Goal: Task Accomplishment & Management: Manage account settings

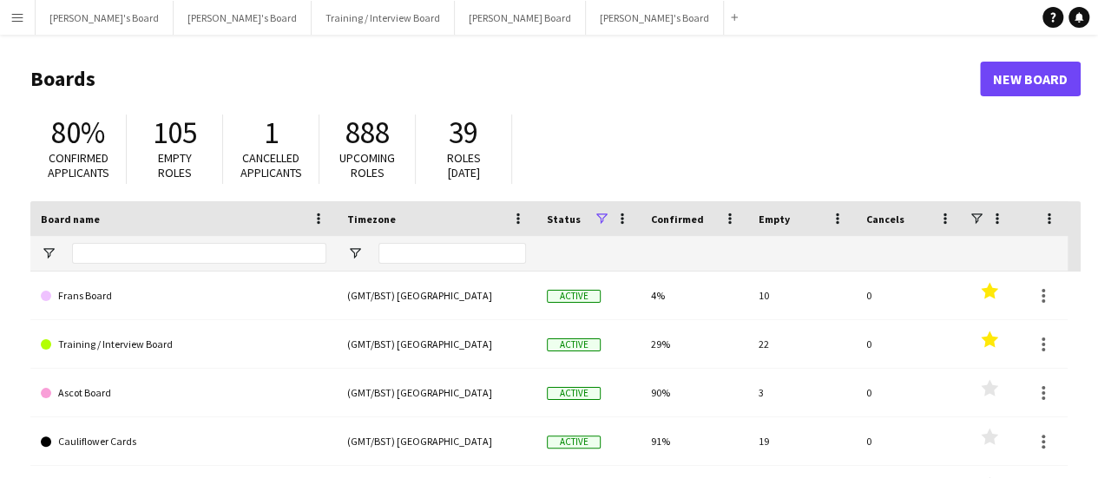
click at [12, 0] on button "Menu" at bounding box center [17, 17] width 35 height 35
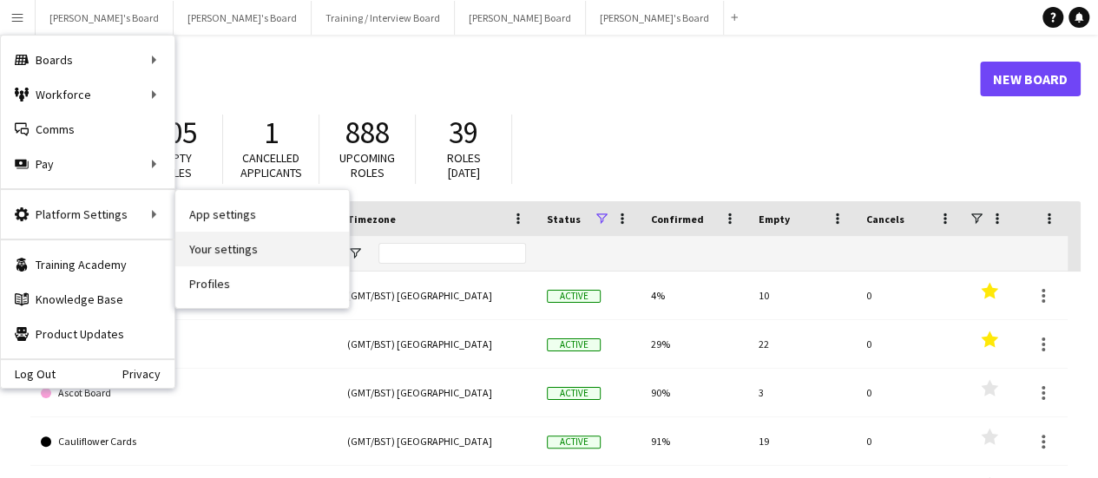
click at [217, 244] on link "Your settings" at bounding box center [262, 249] width 174 height 35
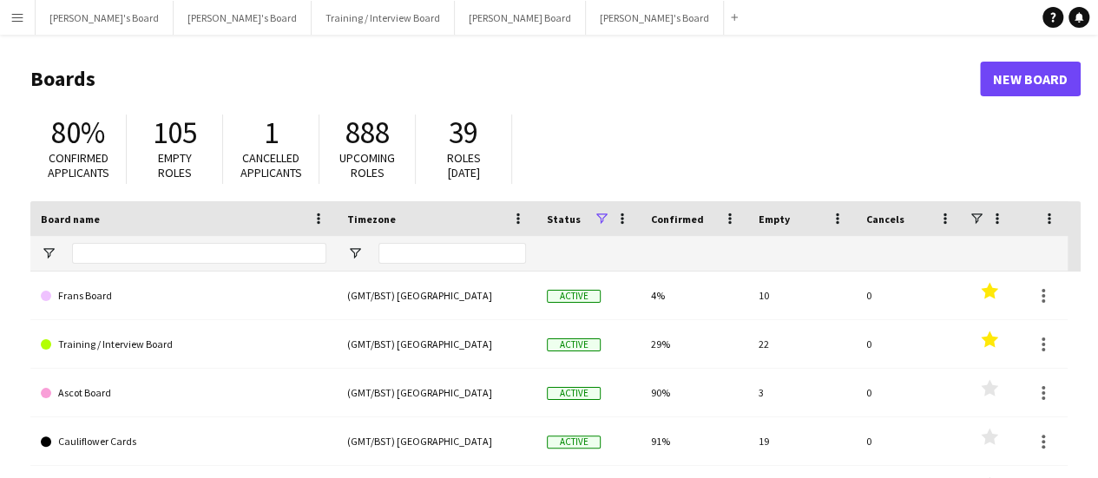
click at [724, 29] on div "Add" at bounding box center [734, 17] width 21 height 35
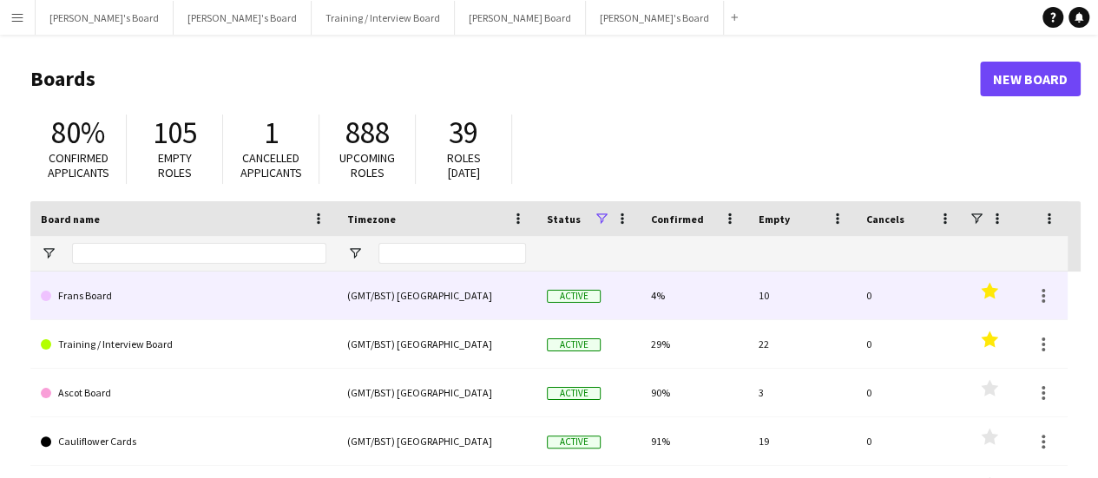
click at [212, 306] on link "Frans Board" at bounding box center [183, 296] width 285 height 49
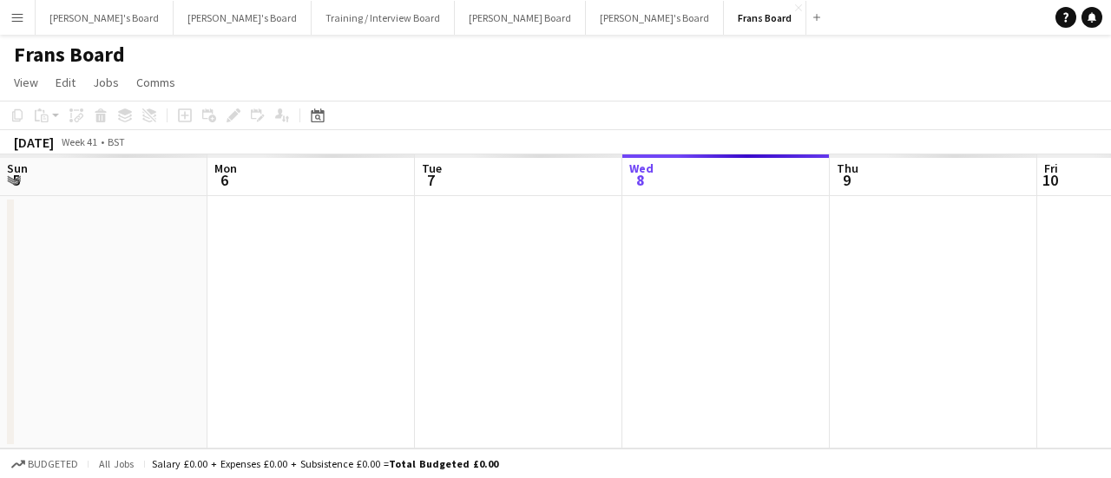
scroll to position [0, 415]
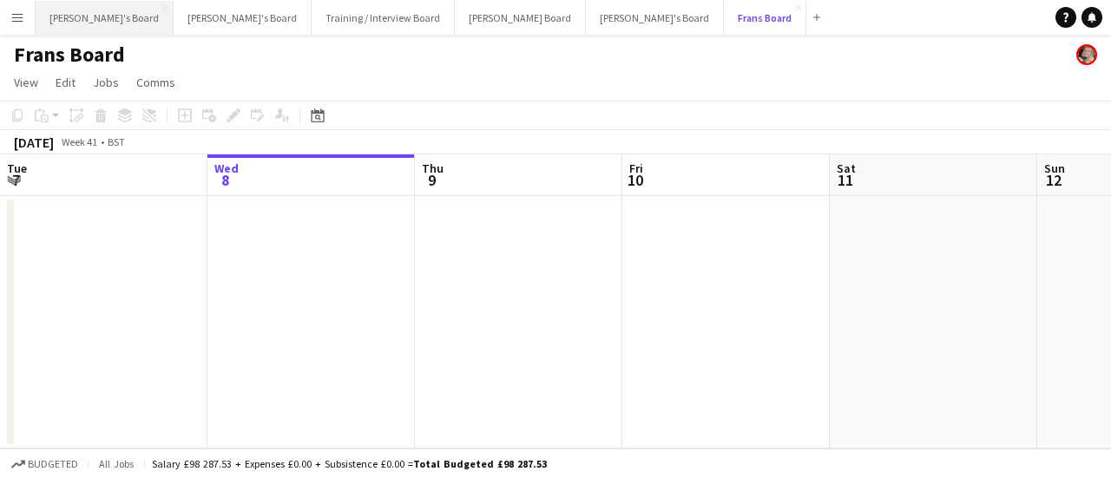
drag, startPoint x: 605, startPoint y: 30, endPoint x: 64, endPoint y: 23, distance: 540.6
click at [64, 23] on div "[PERSON_NAME]'s Board Close [PERSON_NAME]'s Board Close Training / Interview Bo…" at bounding box center [431, 17] width 792 height 35
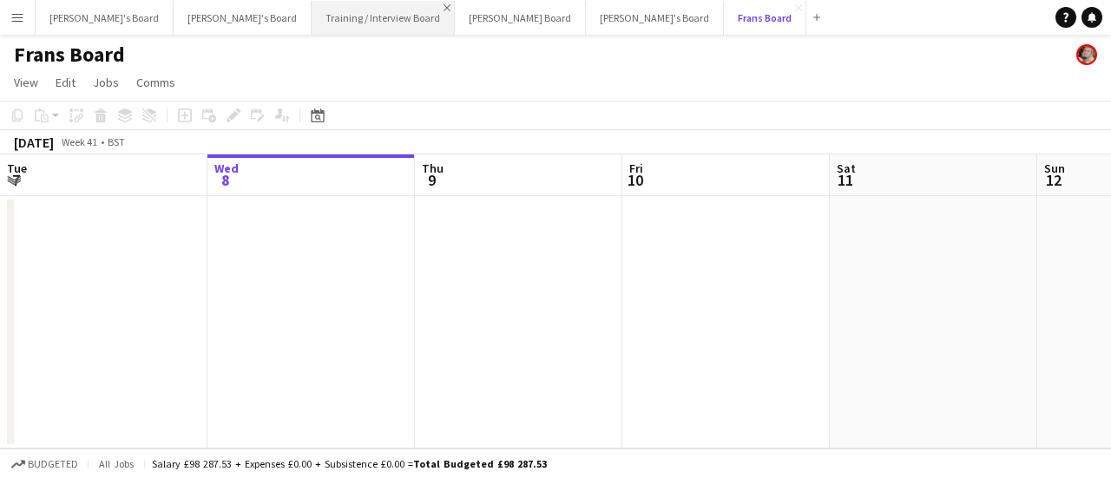
drag, startPoint x: 607, startPoint y: 15, endPoint x: 373, endPoint y: 10, distance: 234.3
click at [373, 10] on div "[PERSON_NAME]'s Board Close [PERSON_NAME]'s Board Close Training / Interview Bo…" at bounding box center [431, 17] width 792 height 35
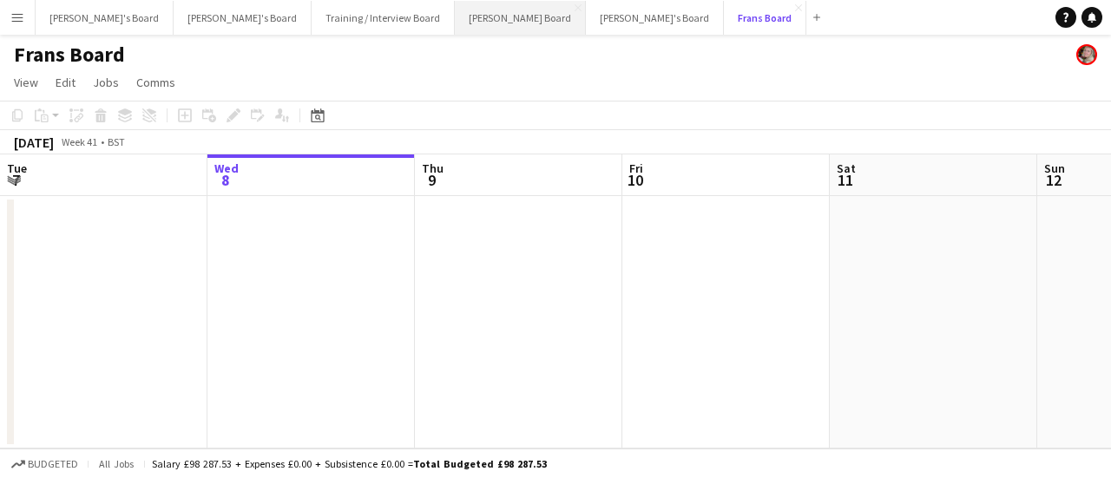
drag, startPoint x: 606, startPoint y: 16, endPoint x: 434, endPoint y: 10, distance: 171.9
click at [434, 10] on div "[PERSON_NAME]'s Board Close [PERSON_NAME]'s Board Close Training / Interview Bo…" at bounding box center [431, 17] width 792 height 35
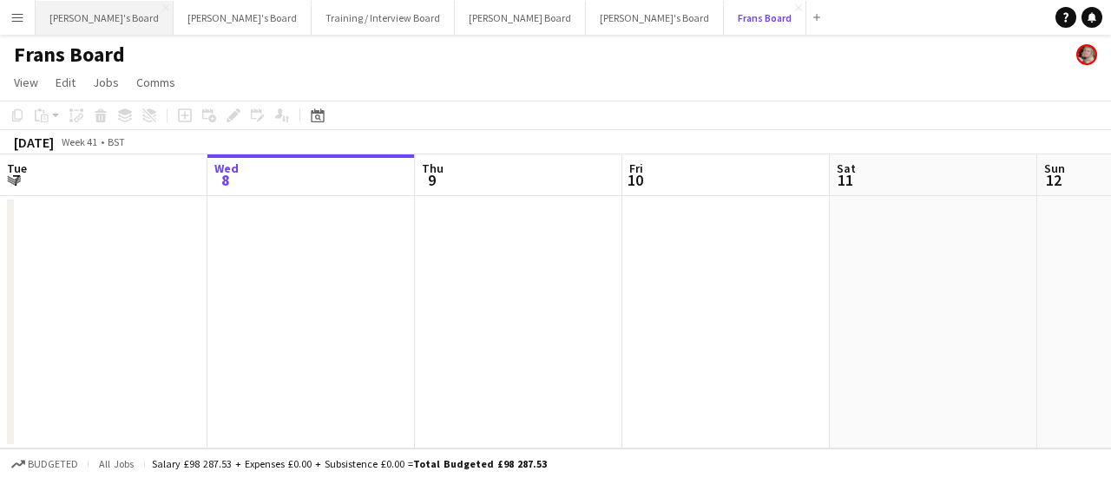
drag, startPoint x: 587, startPoint y: 6, endPoint x: 106, endPoint y: 15, distance: 480.8
click at [106, 15] on div "[PERSON_NAME]'s Board Close [PERSON_NAME]'s Board Close Training / Interview Bo…" at bounding box center [431, 17] width 792 height 35
click at [32, 17] on app-navbar "Menu Boards Boards Boards All jobs Status Workforce Workforce My Workforce Recr…" at bounding box center [555, 17] width 1111 height 35
click at [23, 20] on app-icon "Menu" at bounding box center [17, 17] width 14 height 14
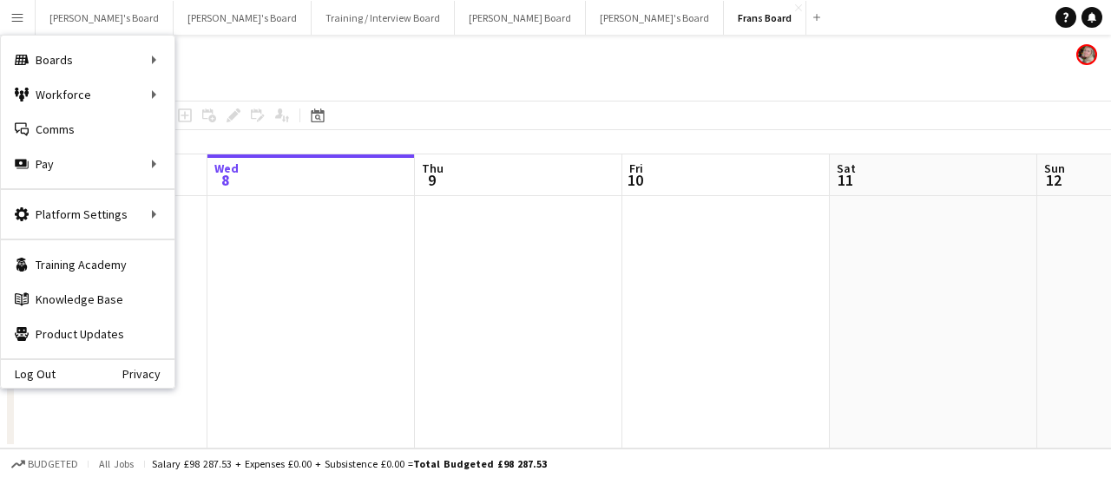
click at [574, 86] on app-page-menu "View Day view expanded Day view collapsed Month view Date picker Jump to [DATE]…" at bounding box center [555, 84] width 1111 height 33
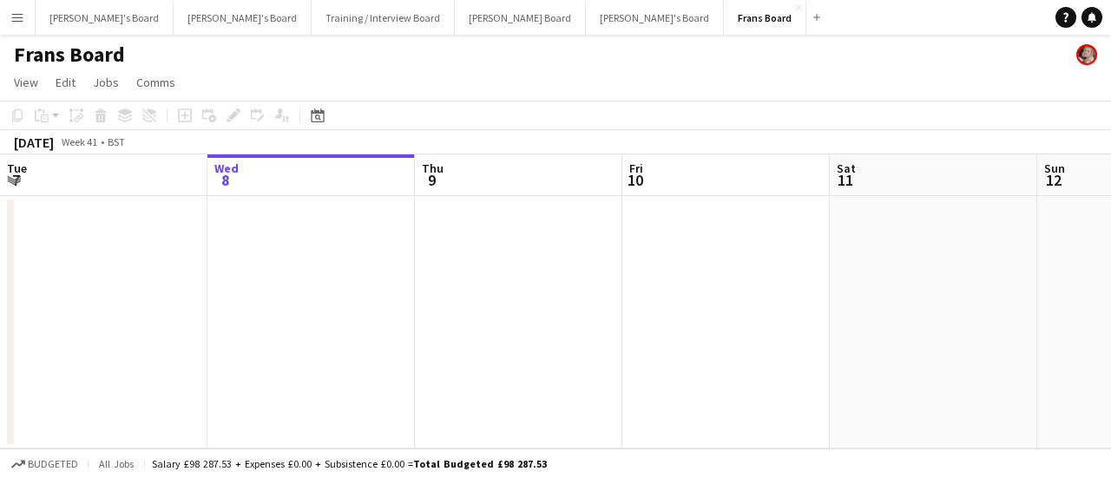
click at [73, 56] on h1 "Frans Board" at bounding box center [69, 55] width 111 height 26
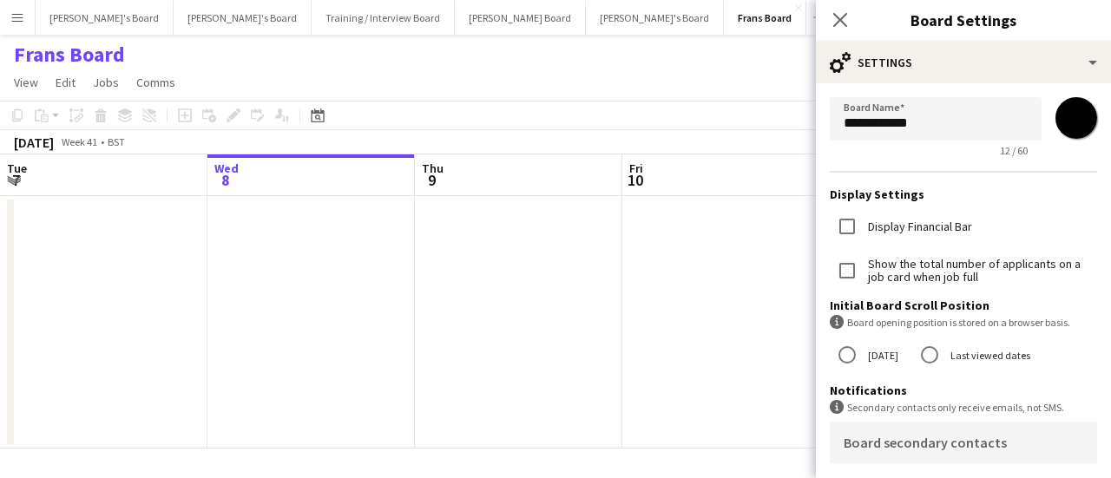
click at [1061, 117] on input "*******" at bounding box center [1076, 118] width 62 height 62
type input "*******"
click at [548, 121] on app-toolbar "Copy Paste Paste Ctrl+V Paste with crew Ctrl+Shift+V Paste linked Job [GEOGRAPH…" at bounding box center [555, 116] width 1111 height 30
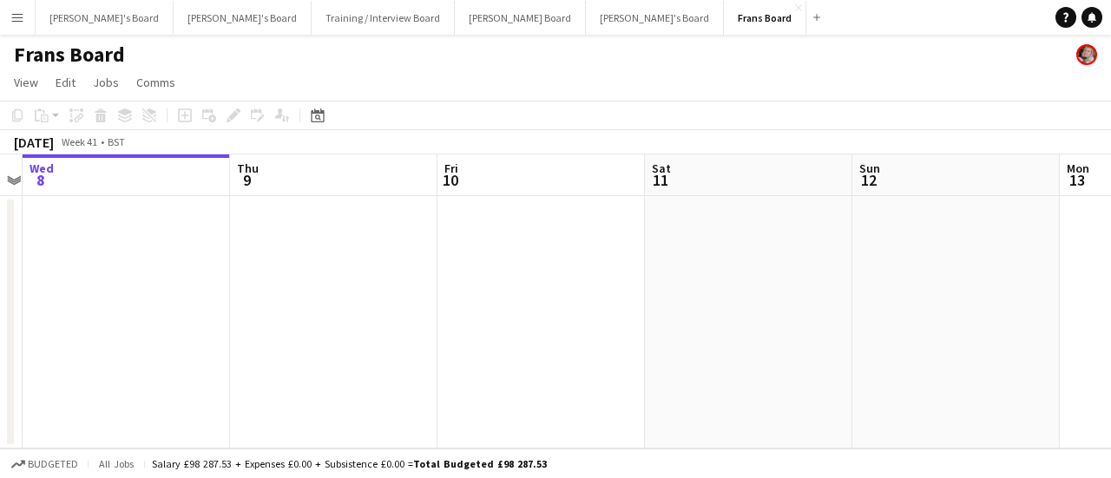
drag, startPoint x: 665, startPoint y: 322, endPoint x: 198, endPoint y: 240, distance: 473.9
click at [257, 254] on app-calendar-viewport "Sun 5 Mon 6 Tue 7 Wed 8 Thu 9 Fri 10 Sat 11 Sun 12 Mon 13 Tue 14 Wed 15" at bounding box center [555, 301] width 1111 height 294
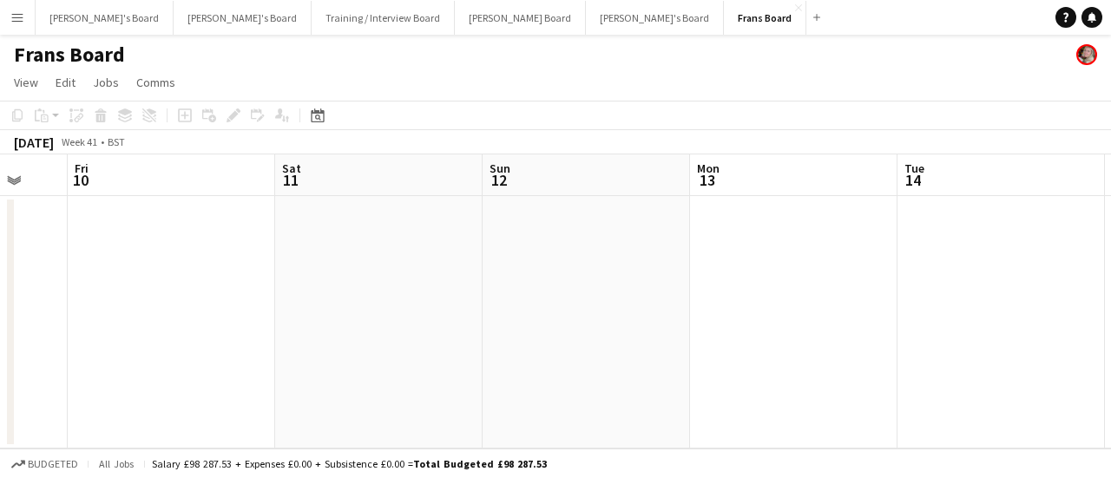
drag, startPoint x: 600, startPoint y: 306, endPoint x: 471, endPoint y: 302, distance: 129.4
click at [496, 305] on app-calendar-viewport "Tue 7 Wed 8 Thu 9 Fri 10 Sat 11 Sun 12 Mon 13 Tue 14 Wed 15 Thu 16 Fri 17" at bounding box center [555, 301] width 1111 height 294
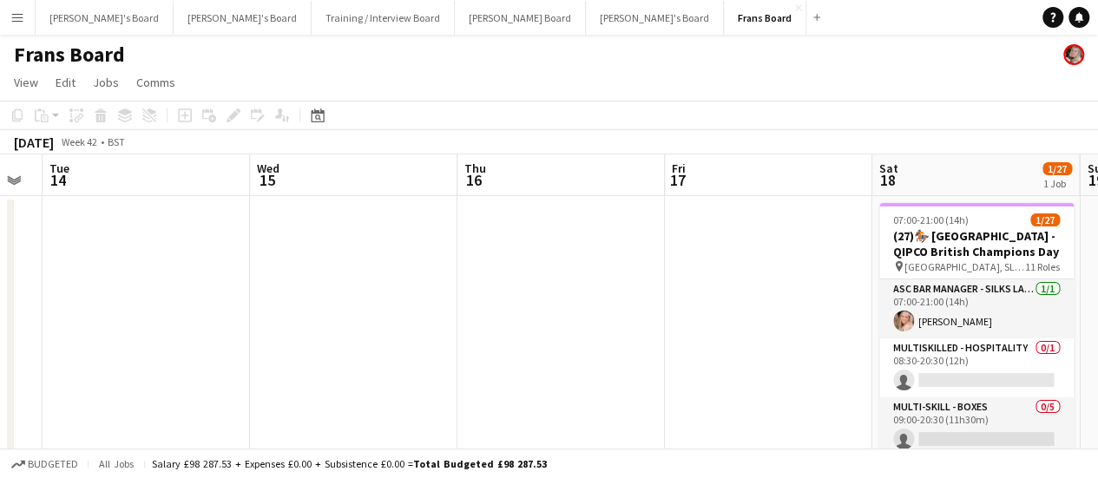
drag, startPoint x: 1003, startPoint y: 419, endPoint x: 333, endPoint y: 242, distance: 692.9
click at [227, 251] on app-calendar-viewport "Sat 11 Sun 12 Mon 13 Tue 14 Wed 15 Thu 16 Fri 17 Sat 18 1/27 1 Job Sun 19 Mon 2…" at bounding box center [549, 324] width 1098 height 340
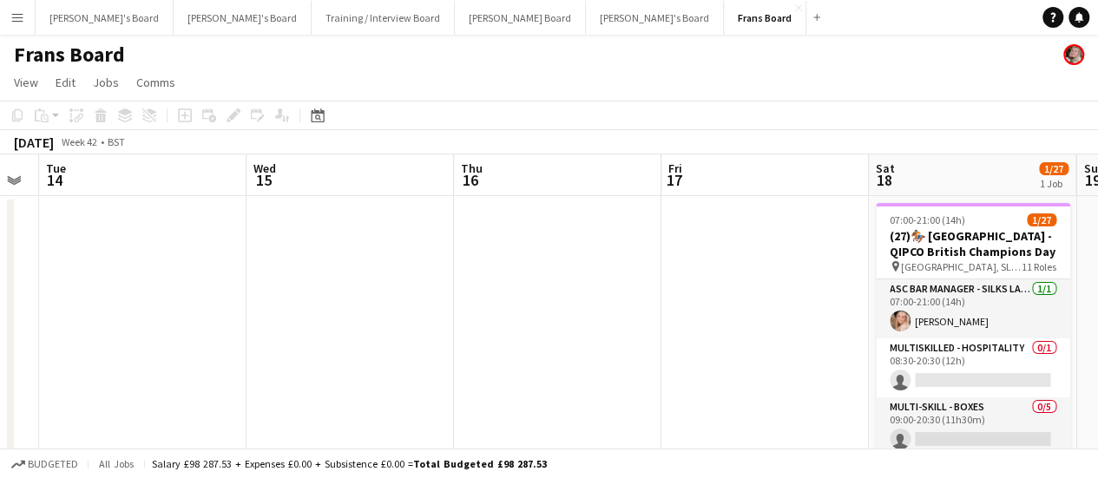
click at [23, 18] on app-icon "Menu" at bounding box center [17, 17] width 14 height 14
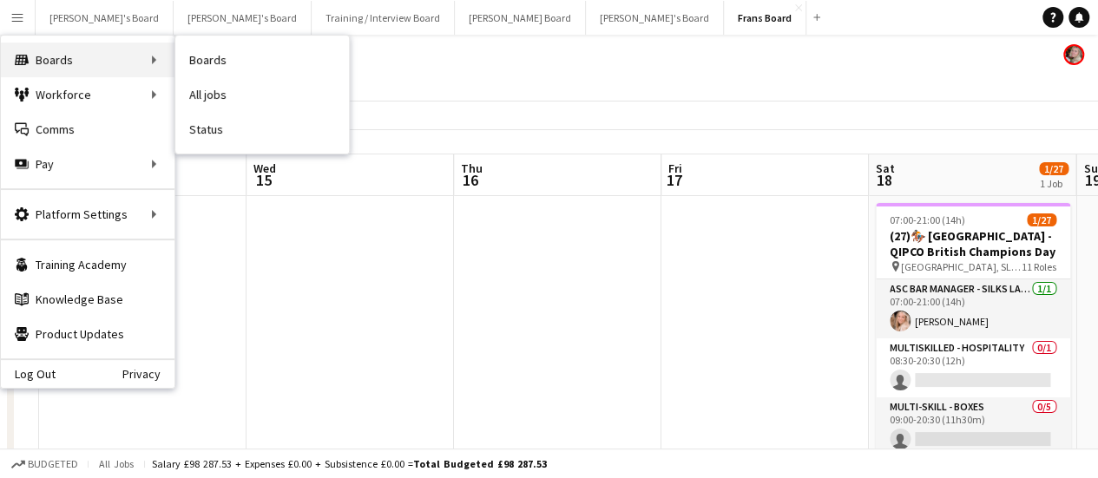
click at [106, 58] on div "Boards Boards" at bounding box center [88, 60] width 174 height 35
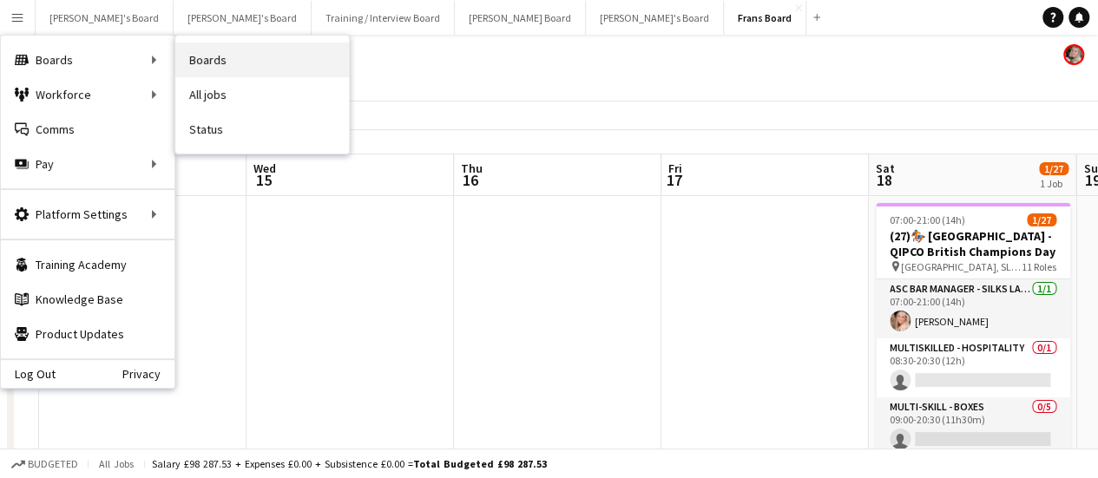
click at [190, 56] on link "Boards" at bounding box center [262, 60] width 174 height 35
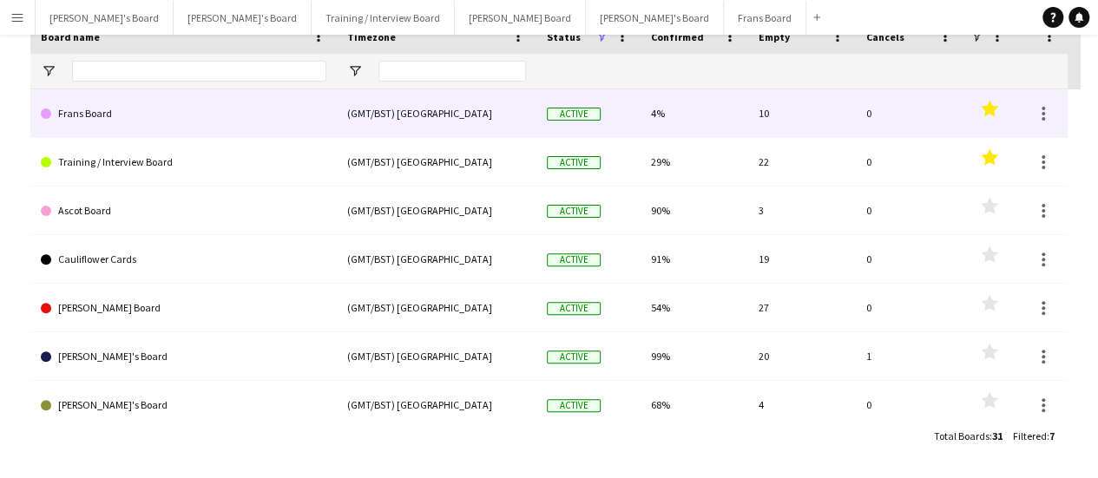
click at [92, 133] on link "Frans Board" at bounding box center [183, 113] width 285 height 49
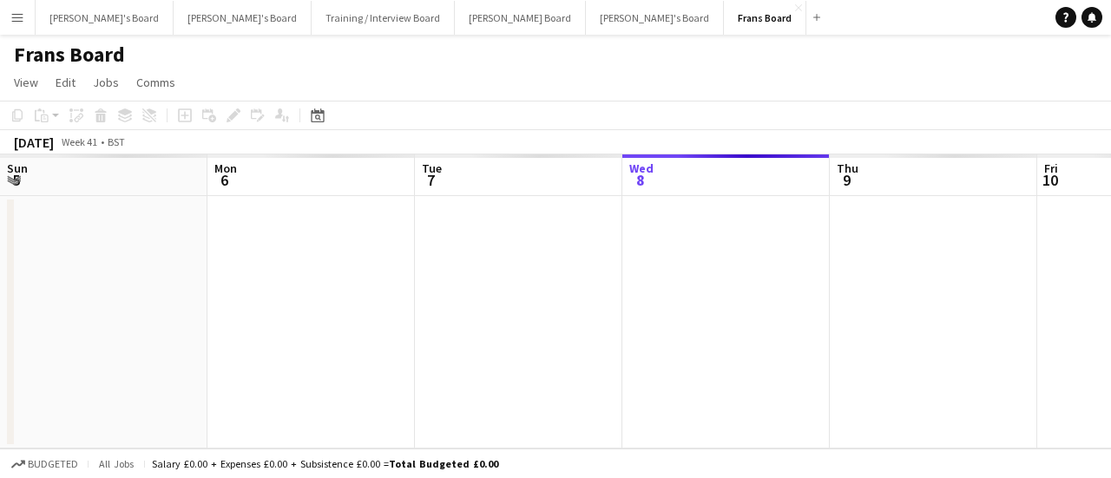
scroll to position [0, 415]
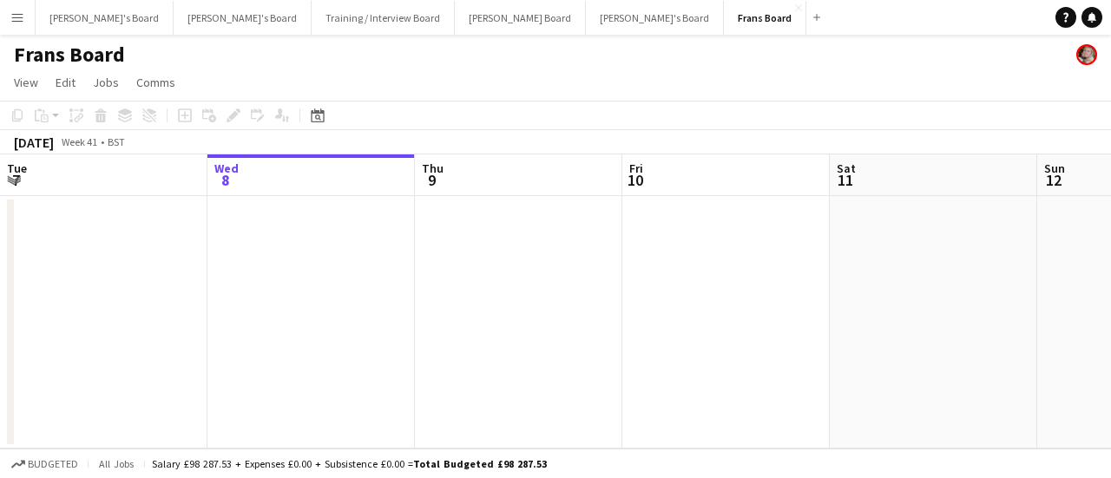
click at [51, 56] on h1 "Frans Board" at bounding box center [69, 55] width 111 height 26
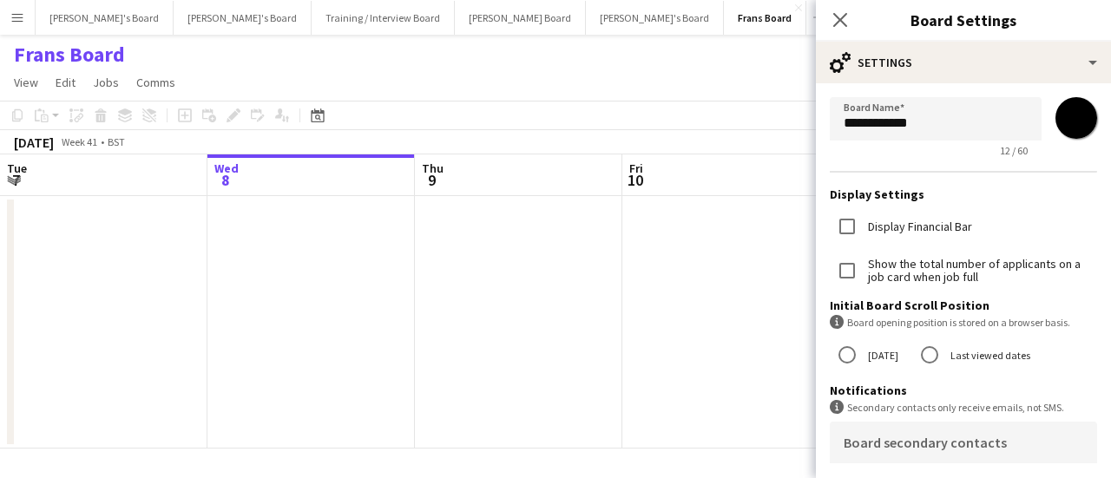
click at [1048, 122] on input "*******" at bounding box center [1076, 118] width 62 height 62
type input "*******"
click at [629, 186] on span "10" at bounding box center [634, 180] width 16 height 20
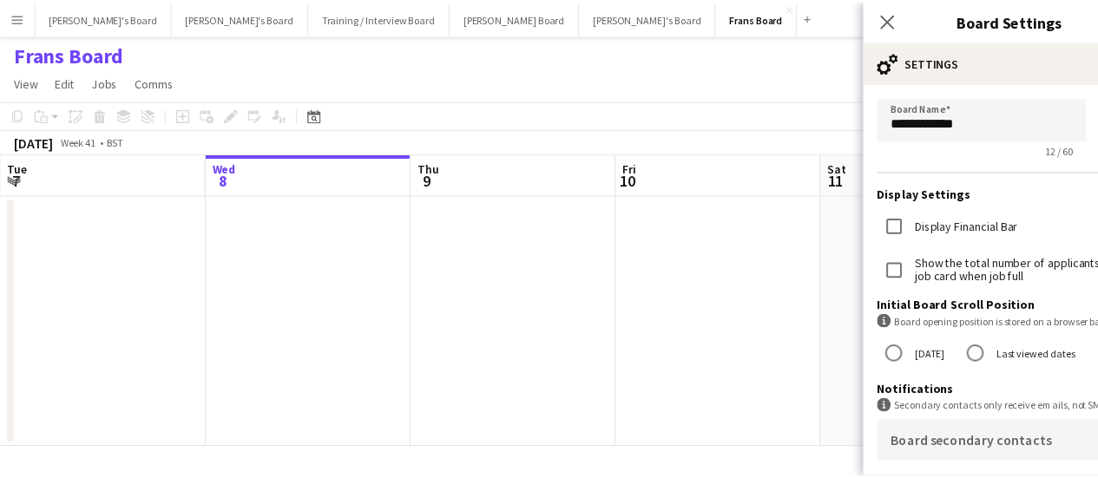
scroll to position [0, 416]
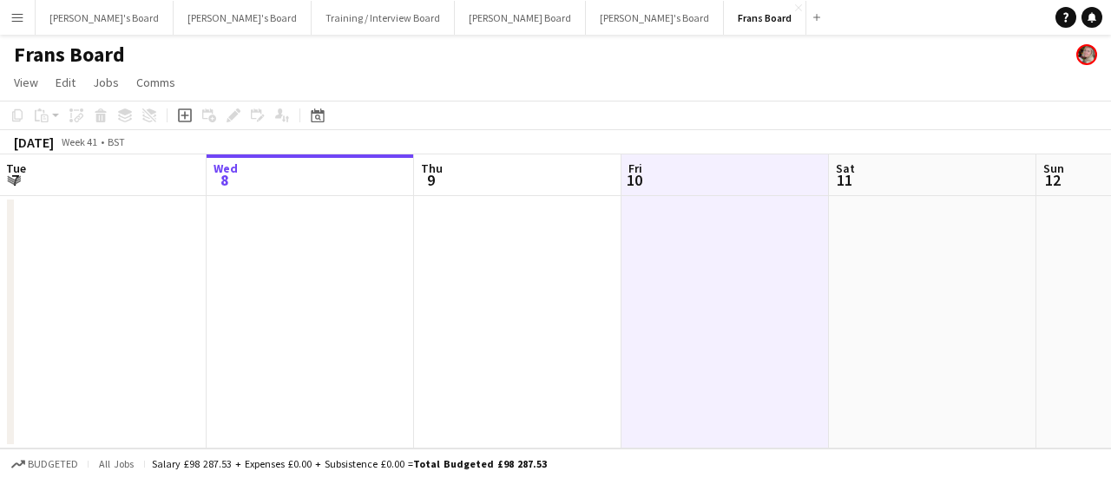
click at [8, 22] on button "Menu" at bounding box center [17, 17] width 35 height 35
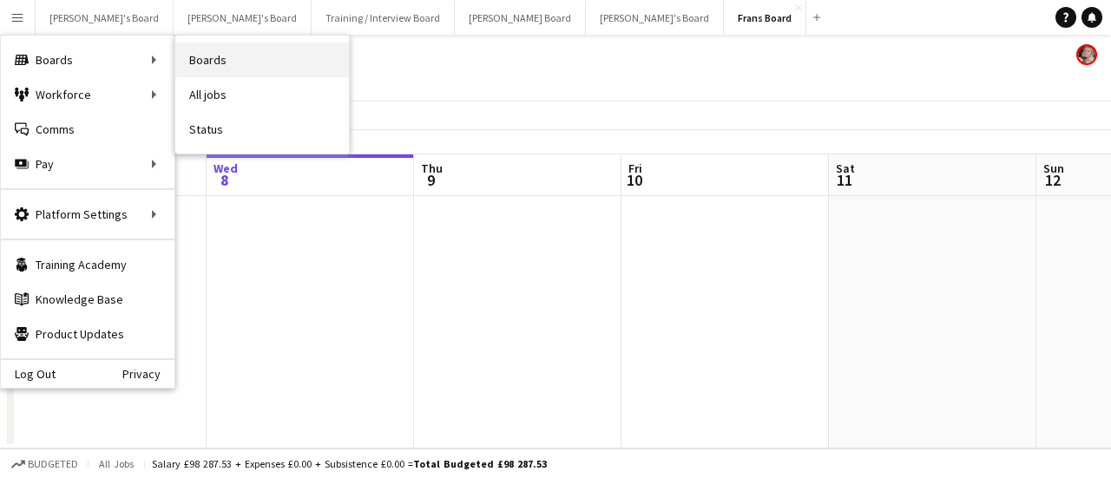
click at [218, 57] on link "Boards" at bounding box center [262, 60] width 174 height 35
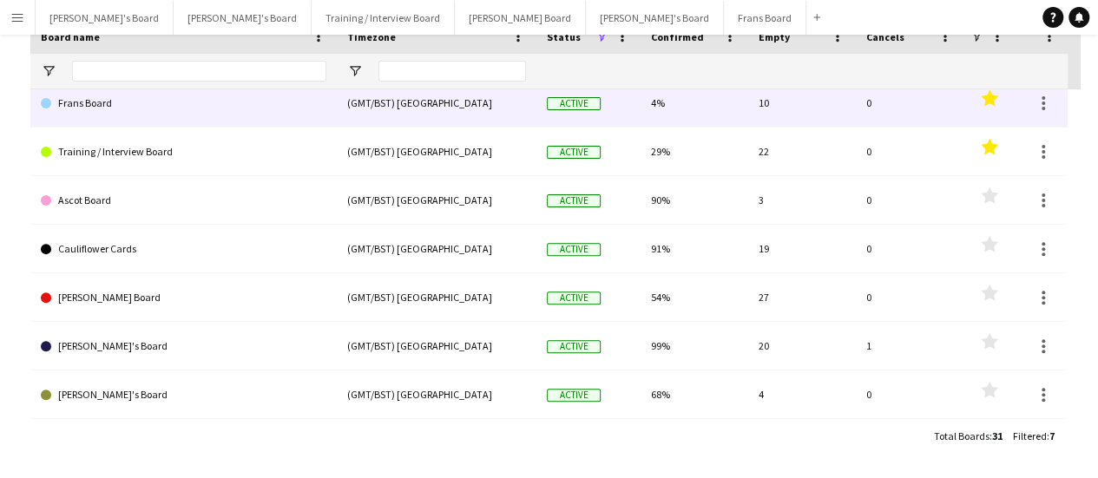
click at [92, 110] on link "Frans Board" at bounding box center [183, 103] width 285 height 49
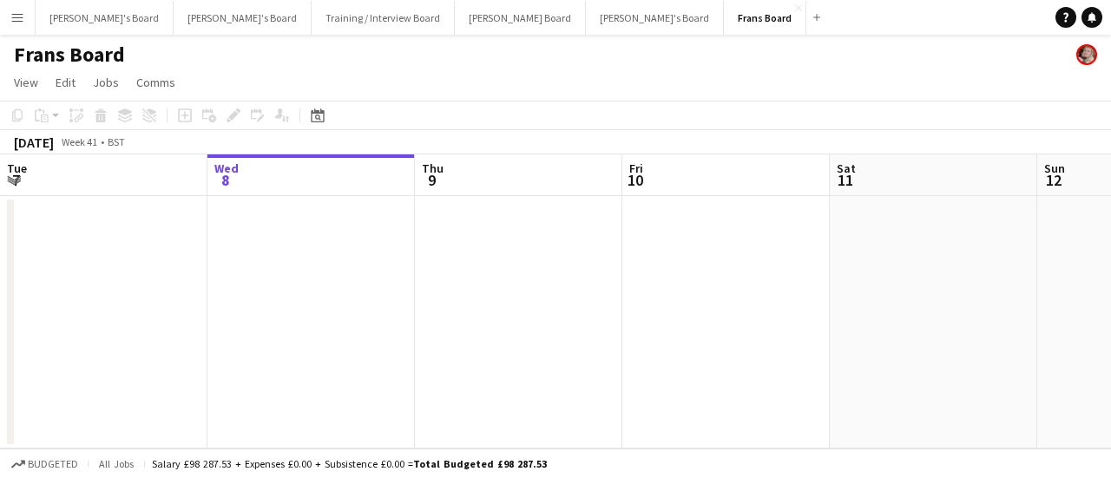
drag, startPoint x: 1054, startPoint y: 469, endPoint x: 115, endPoint y: 209, distance: 975.1
click at [119, 211] on app-board "Frans Board View Day view expanded Day view collapsed Month view Date picker Ju…" at bounding box center [555, 256] width 1111 height 443
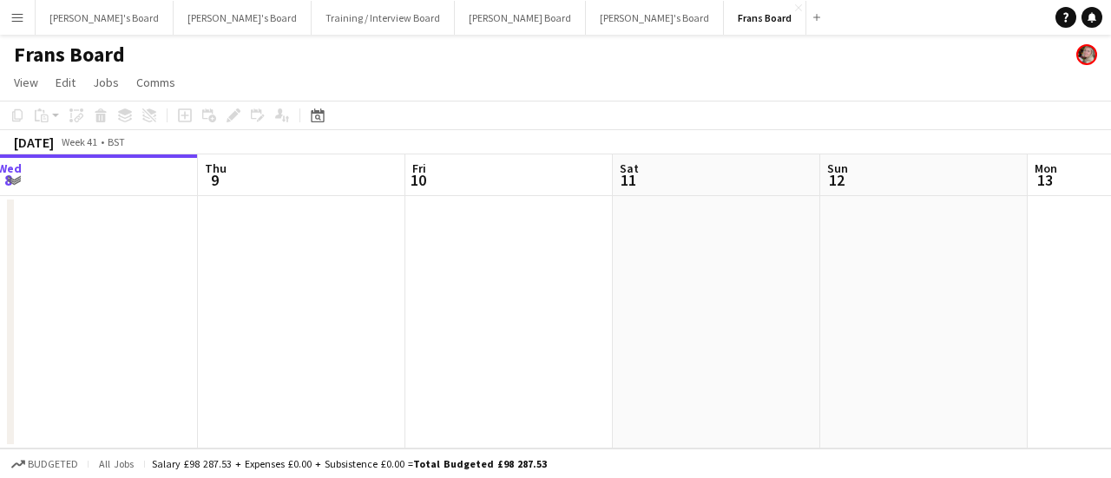
drag, startPoint x: 699, startPoint y: 279, endPoint x: 64, endPoint y: 156, distance: 647.0
click at [78, 162] on app-calendar-viewport "Sun 5 Mon 6 Tue 7 Wed 8 Thu 9 Fri 10 Sat 11 Sun 12 Mon 13 Tue 14 Wed 15" at bounding box center [555, 301] width 1111 height 294
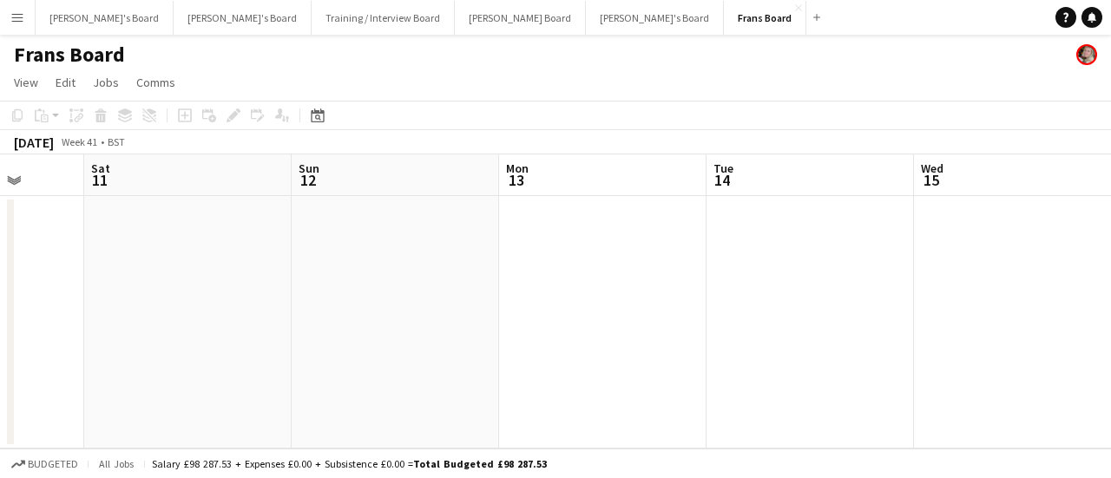
drag, startPoint x: 746, startPoint y: 306, endPoint x: 133, endPoint y: 161, distance: 630.3
click at [133, 162] on app-calendar-viewport "Tue 7 Wed 8 Thu 9 Fri 10 Sat 11 Sun 12 Mon 13 Tue 14 Wed 15 Thu 16 Fri 17" at bounding box center [555, 301] width 1111 height 294
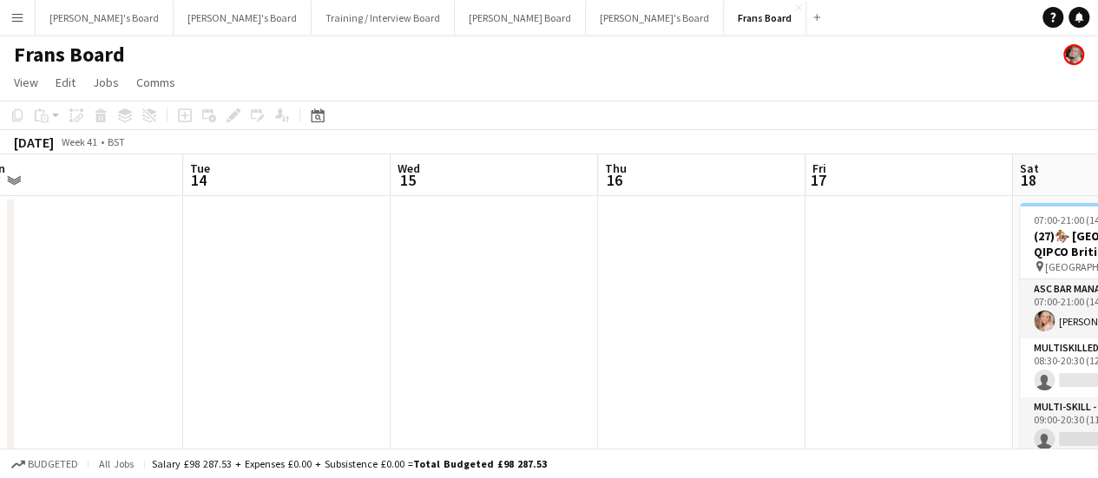
drag, startPoint x: 501, startPoint y: 237, endPoint x: 309, endPoint y: 192, distance: 197.0
click at [309, 192] on app-calendar-viewport "Sat 11 Sun 12 Mon 13 Tue 14 Wed 15 Thu 16 Fri 17 Sat 18 1/27 1 Job Sun 19 Mon 2…" at bounding box center [549, 324] width 1098 height 340
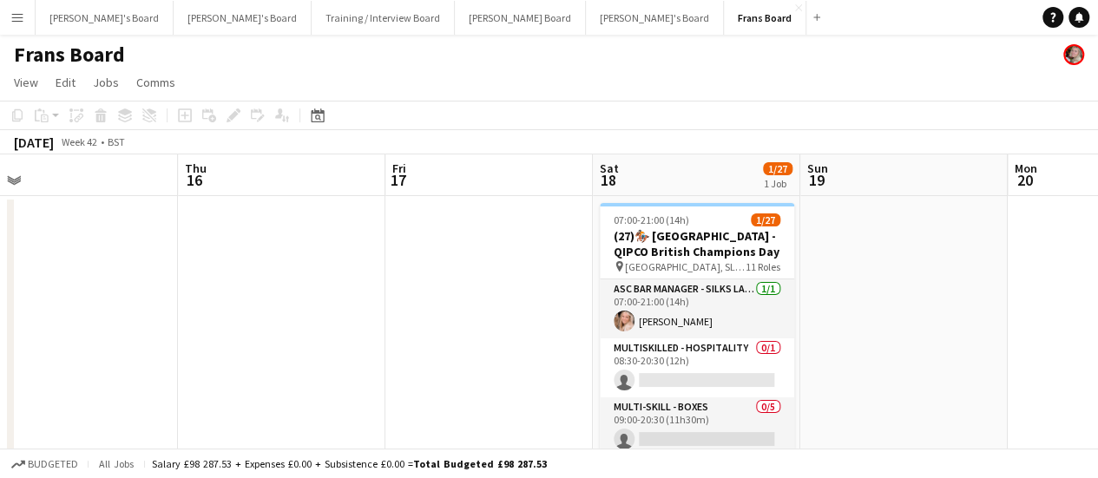
click at [1053, 365] on app-calendar-viewport "Mon 13 Tue 14 Wed 15 Thu 16 Fri 17 Sat 18 1/27 1 Job Sun 19 Mon 20 Tue 21 Wed 2…" at bounding box center [549, 324] width 1098 height 340
click at [932, 367] on app-date-cell at bounding box center [903, 345] width 207 height 298
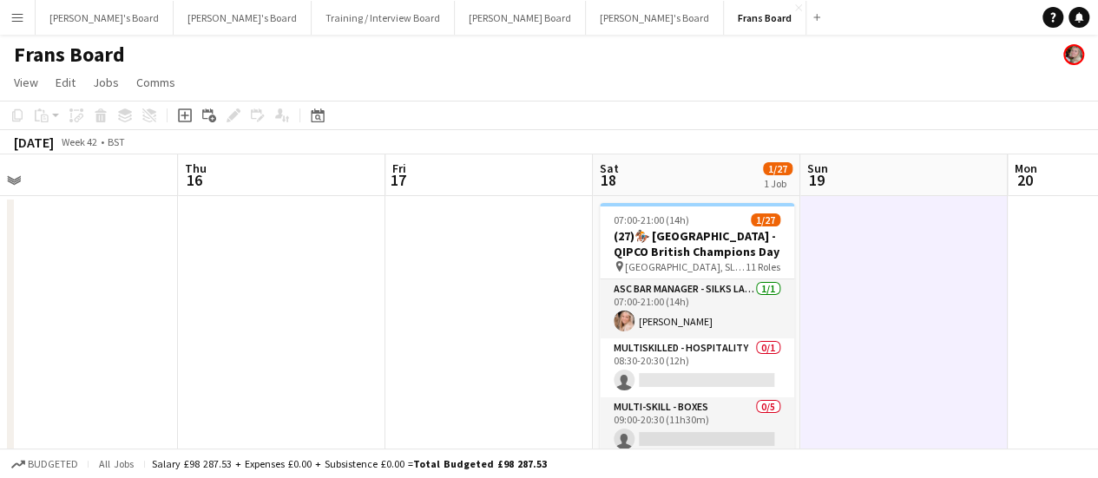
click at [364, 266] on app-date-cell at bounding box center [281, 345] width 207 height 298
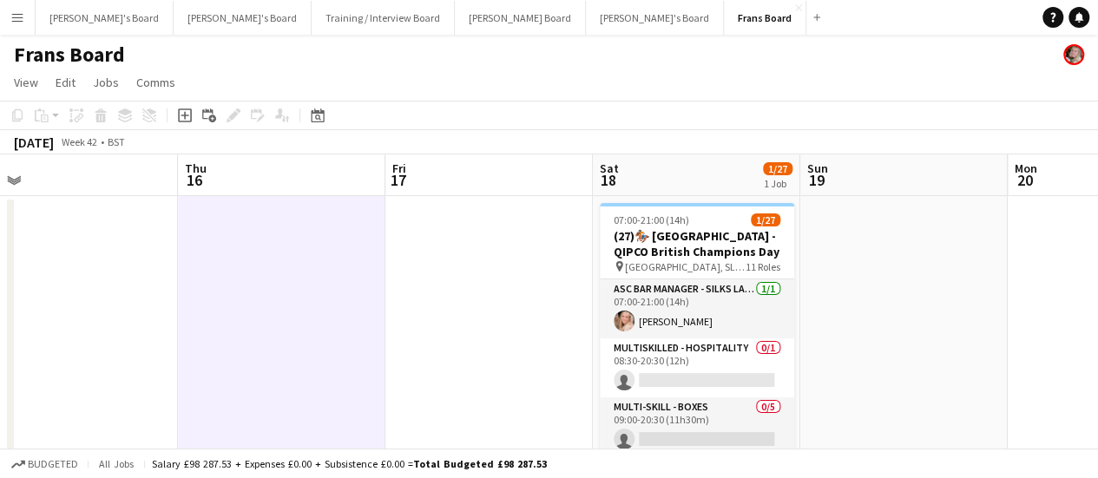
click at [588, 455] on div "Budgeted All jobs Salary £98 287.53 + Expenses £0.00 + Subsistence £0.00 = Tota…" at bounding box center [549, 464] width 1098 height 30
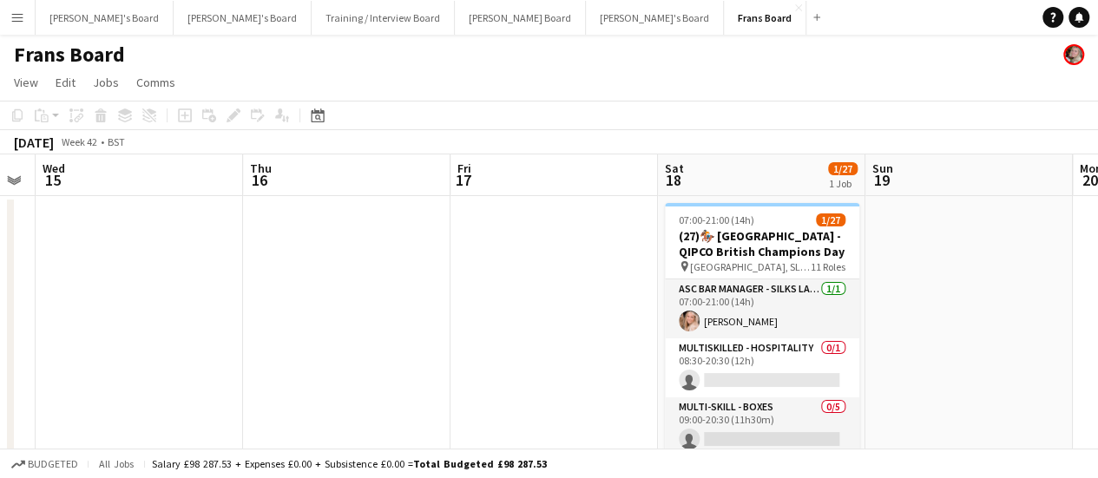
drag, startPoint x: 429, startPoint y: 371, endPoint x: 500, endPoint y: 377, distance: 71.3
click at [500, 377] on app-calendar-viewport "Mon 13 Tue 14 Wed 15 Thu 16 Fri 17 Sat 18 1/27 1 Job Sun 19 Mon 20 Tue 21 Wed 2…" at bounding box center [549, 324] width 1098 height 340
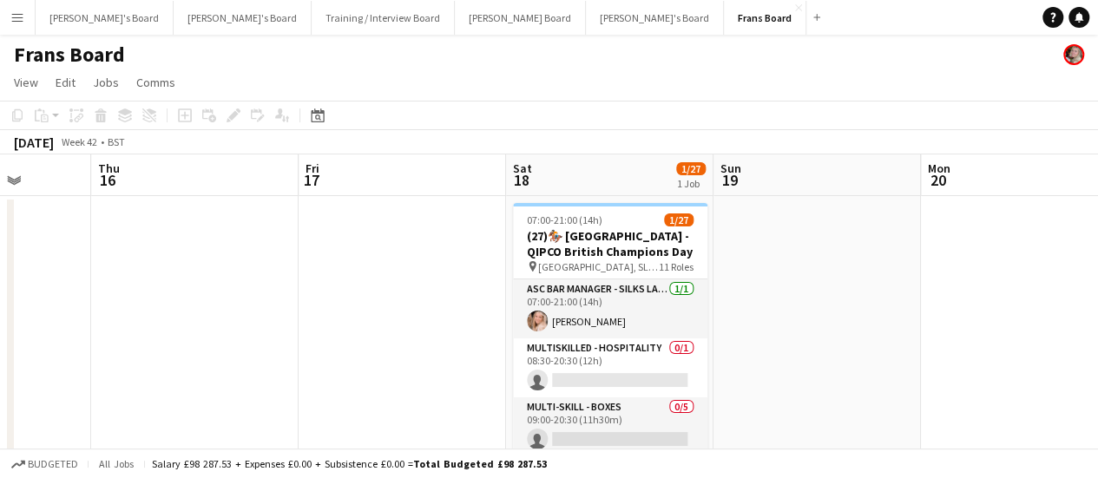
drag, startPoint x: 508, startPoint y: 396, endPoint x: 474, endPoint y: 386, distance: 36.0
click at [476, 387] on app-calendar-viewport "Mon 13 Tue 14 Wed 15 Thu 16 Fri 17 Sat 18 1/27 1 Job Sun 19 Mon 20 Tue 21 Wed 2…" at bounding box center [549, 324] width 1098 height 340
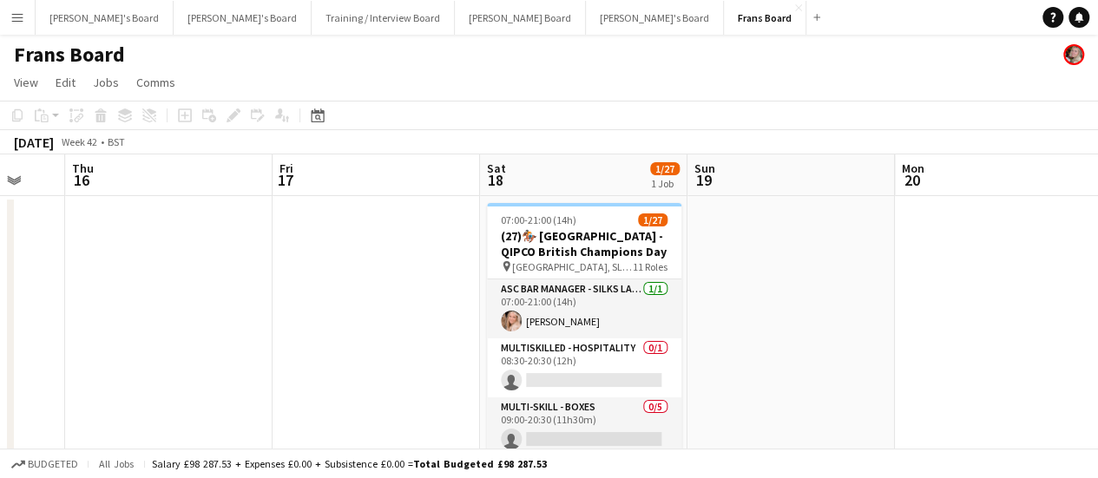
drag, startPoint x: 776, startPoint y: 371, endPoint x: 733, endPoint y: 365, distance: 42.8
click at [739, 371] on app-calendar-viewport "Mon 13 Tue 14 Wed 15 Thu 16 Fri 17 Sat 18 1/27 1 Job Sun 19 Mon 20 Tue 21 Wed 2…" at bounding box center [549, 324] width 1098 height 340
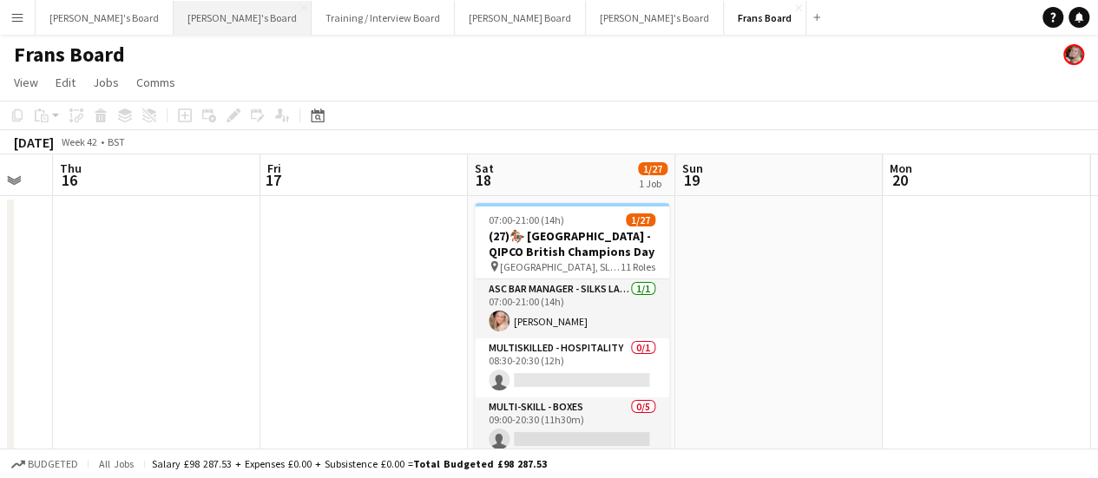
drag, startPoint x: 179, startPoint y: 27, endPoint x: 215, endPoint y: 32, distance: 36.8
click at [179, 27] on button "[PERSON_NAME]'s Board Close" at bounding box center [243, 18] width 138 height 34
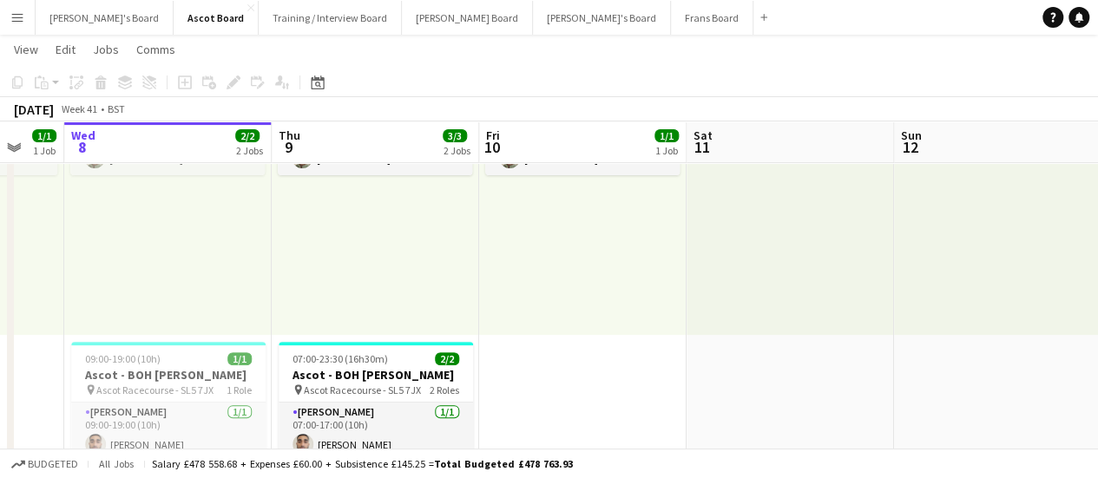
drag, startPoint x: 694, startPoint y: 317, endPoint x: 556, endPoint y: 294, distance: 139.8
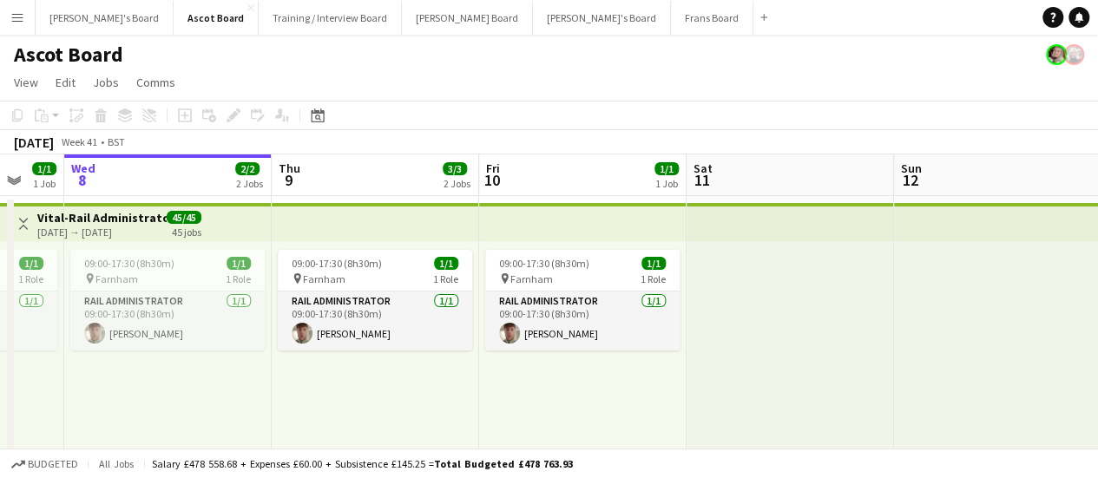
click at [70, 49] on h1 "Ascot Board" at bounding box center [68, 55] width 109 height 26
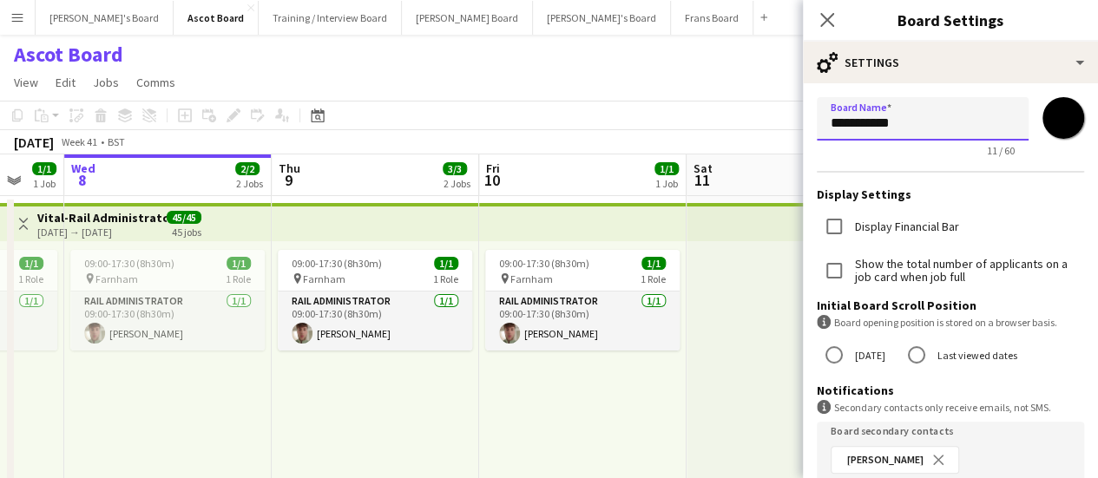
drag, startPoint x: 862, startPoint y: 127, endPoint x: 715, endPoint y: 100, distance: 149.1
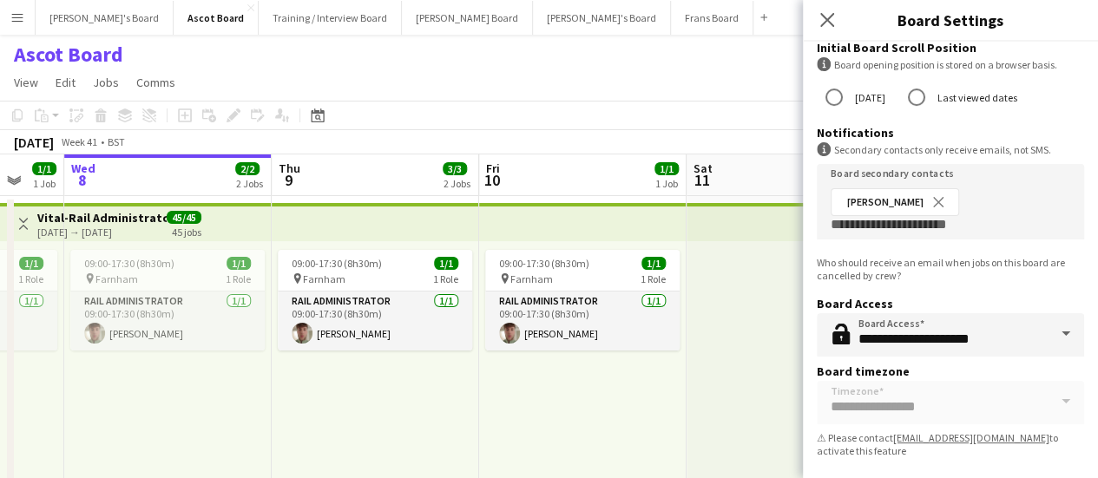
type input "**********"
click at [740, 371] on div at bounding box center [789, 375] width 207 height 269
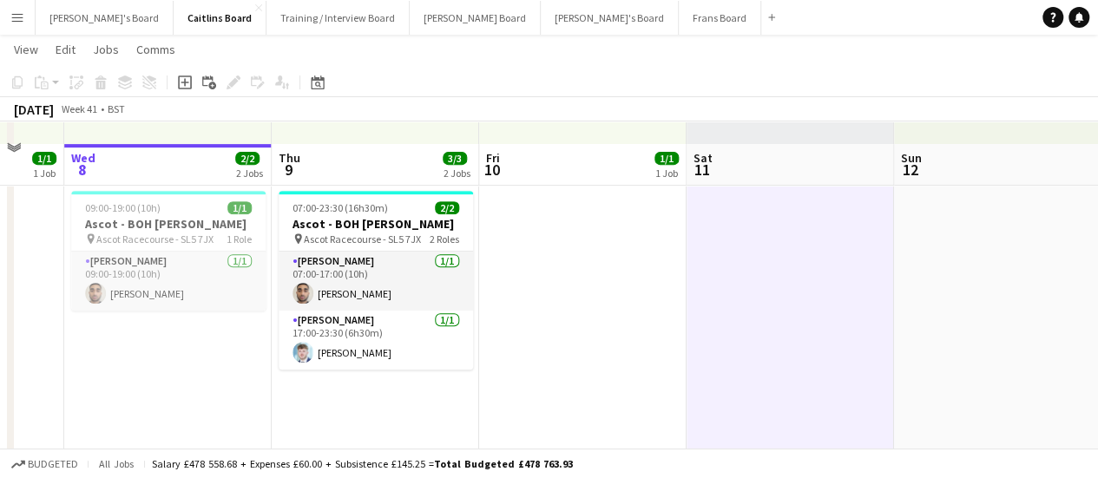
scroll to position [347, 0]
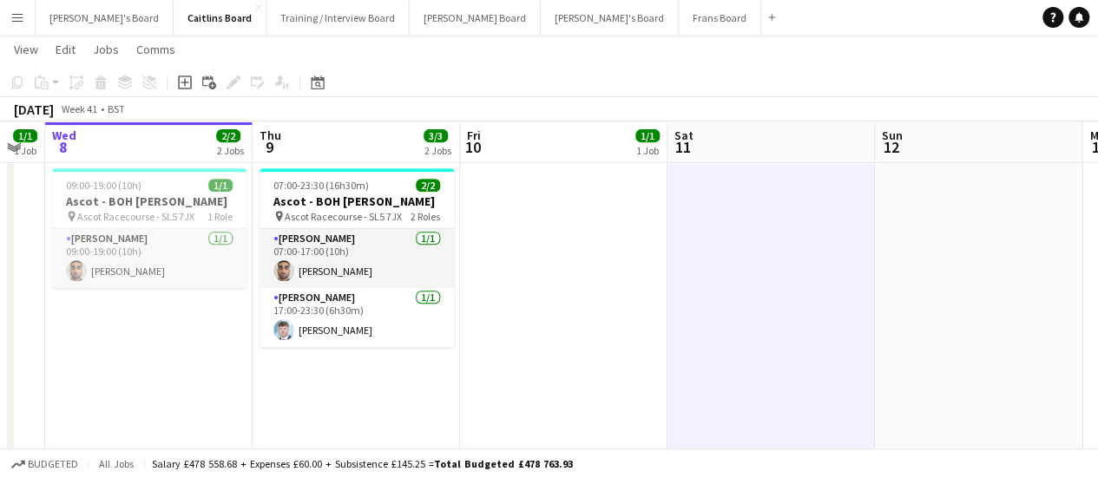
drag, startPoint x: 518, startPoint y: 357, endPoint x: 541, endPoint y: 353, distance: 22.8
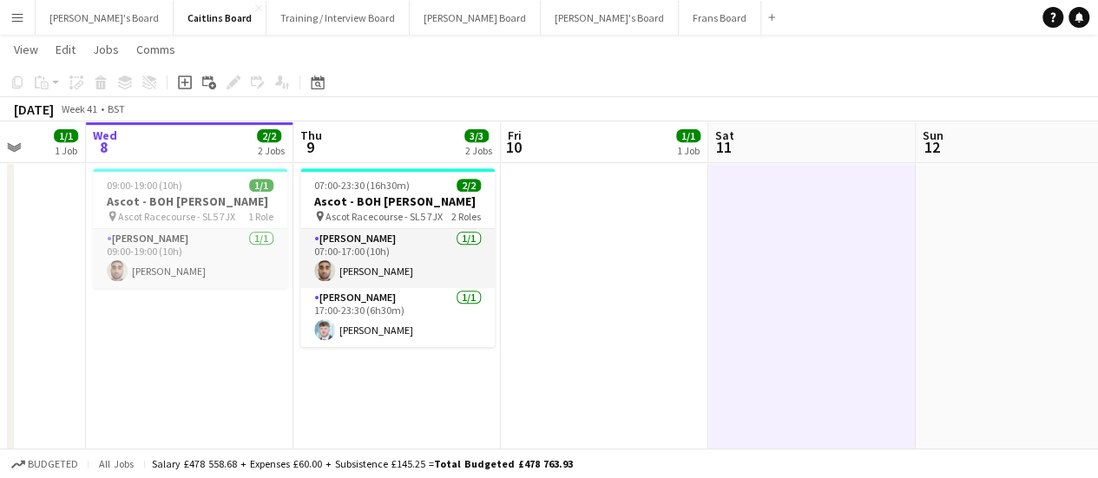
drag, startPoint x: 628, startPoint y: 357, endPoint x: 336, endPoint y: 279, distance: 302.9
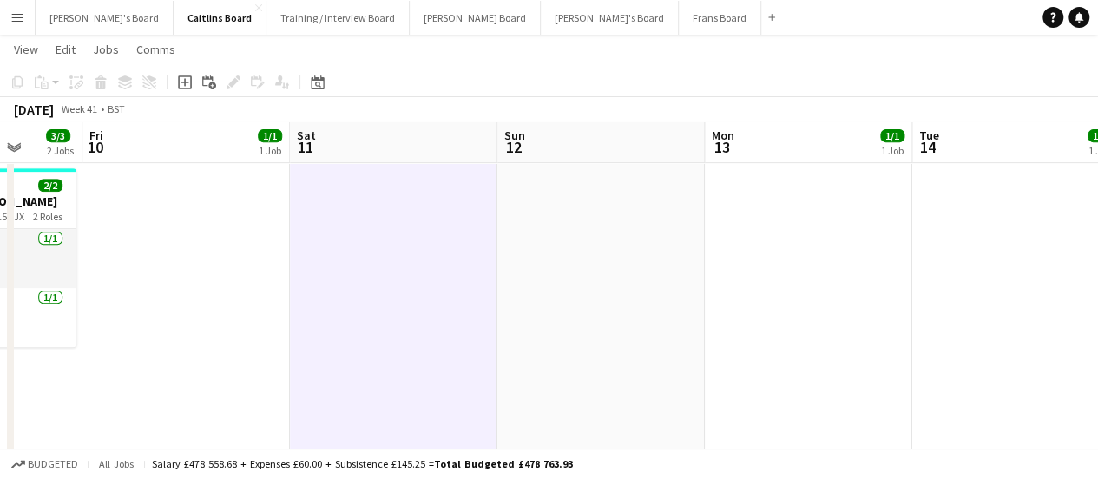
drag, startPoint x: 504, startPoint y: 274, endPoint x: 497, endPoint y: 256, distance: 19.5
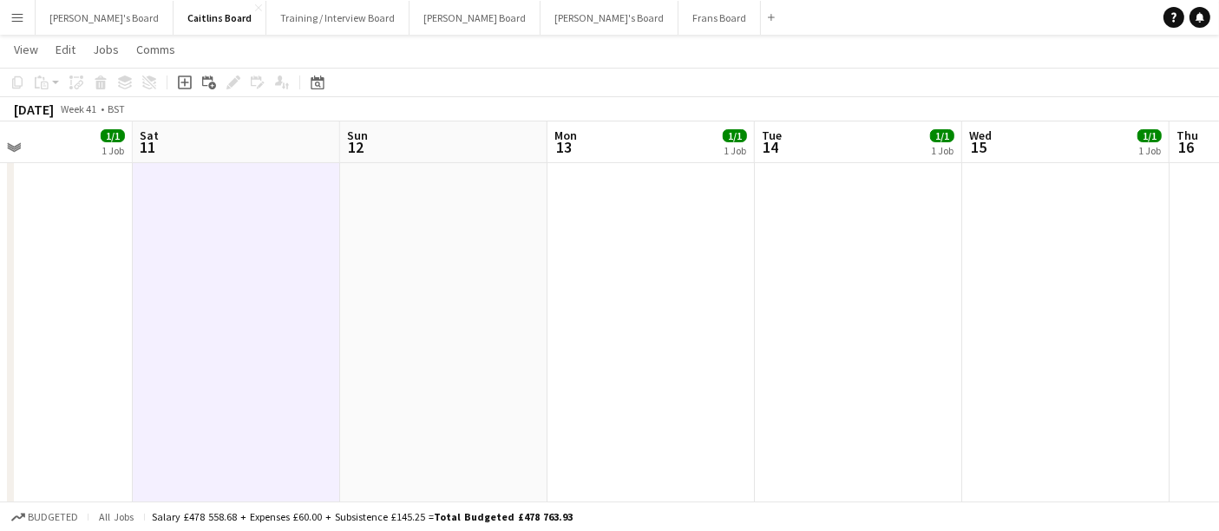
drag, startPoint x: 561, startPoint y: 312, endPoint x: 357, endPoint y: 231, distance: 220.4
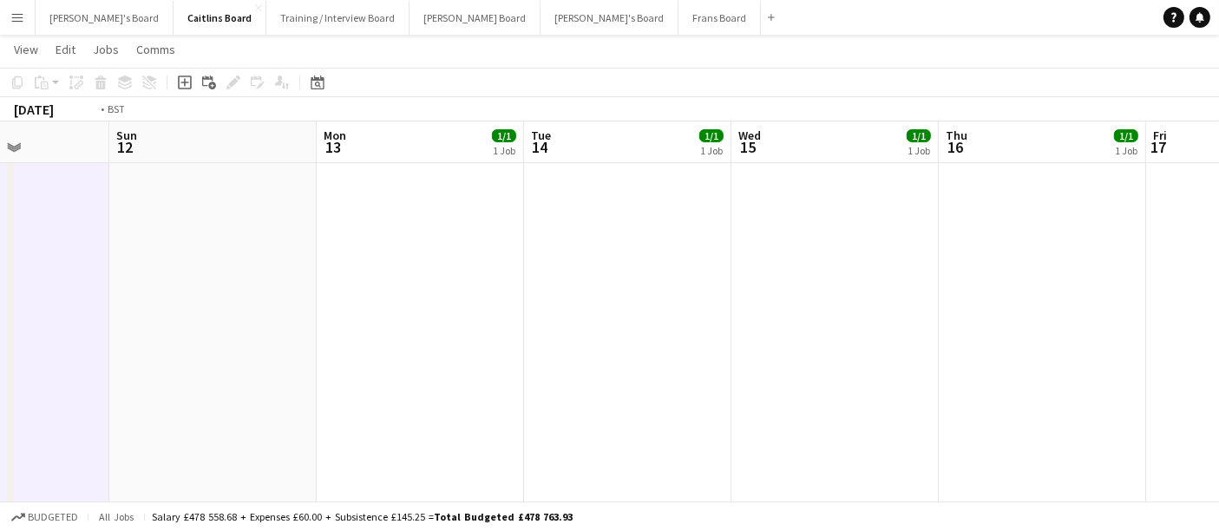
drag, startPoint x: 714, startPoint y: 338, endPoint x: 250, endPoint y: 244, distance: 473.8
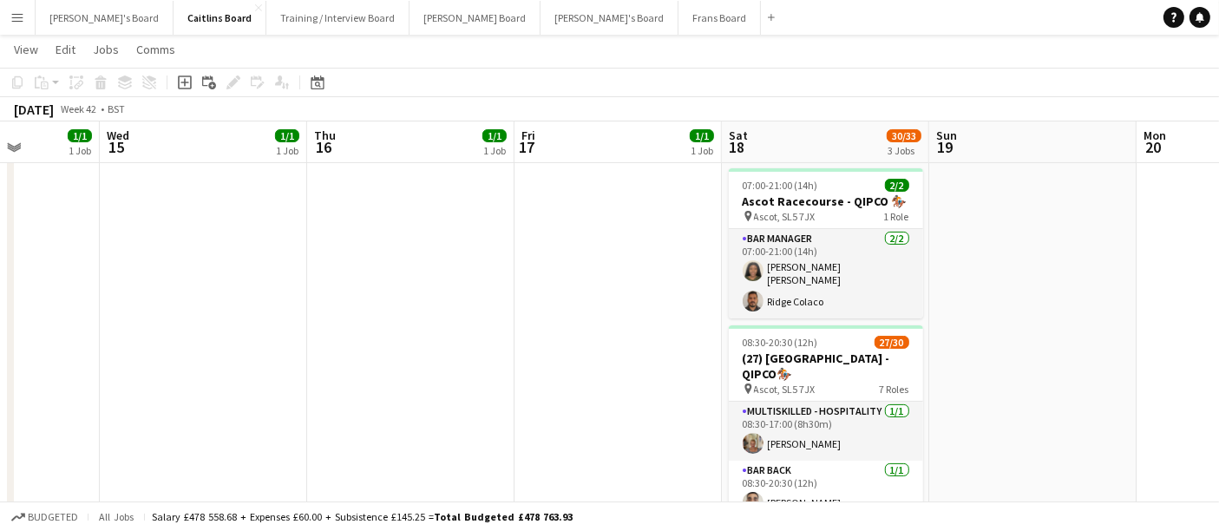
drag, startPoint x: 508, startPoint y: 304, endPoint x: 489, endPoint y: 298, distance: 19.8
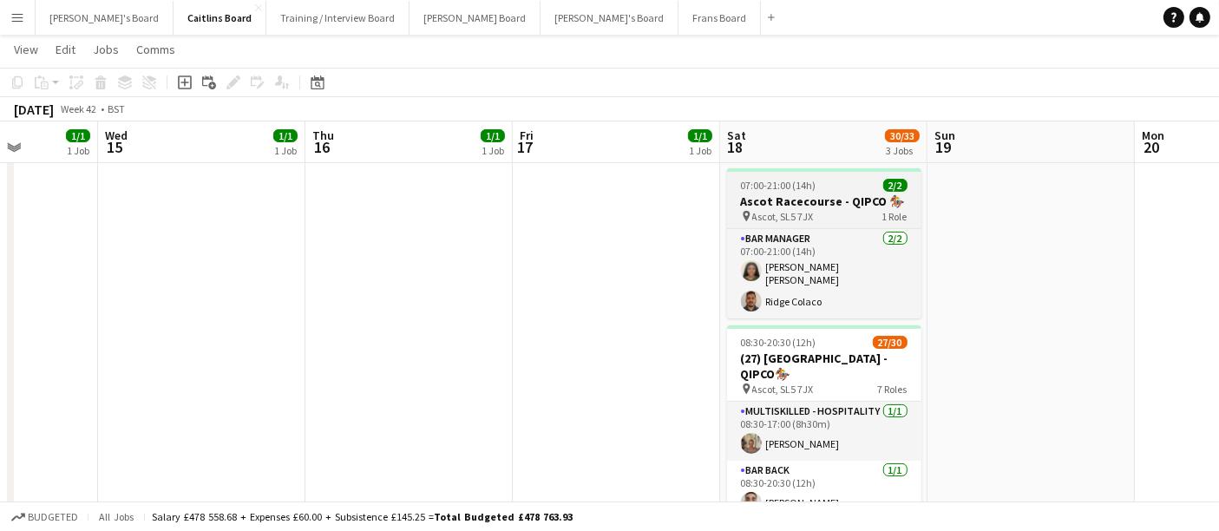
click at [827, 179] on div "07:00-21:00 (14h) 2/2" at bounding box center [824, 185] width 194 height 13
click at [825, 168] on div at bounding box center [824, 169] width 194 height 3
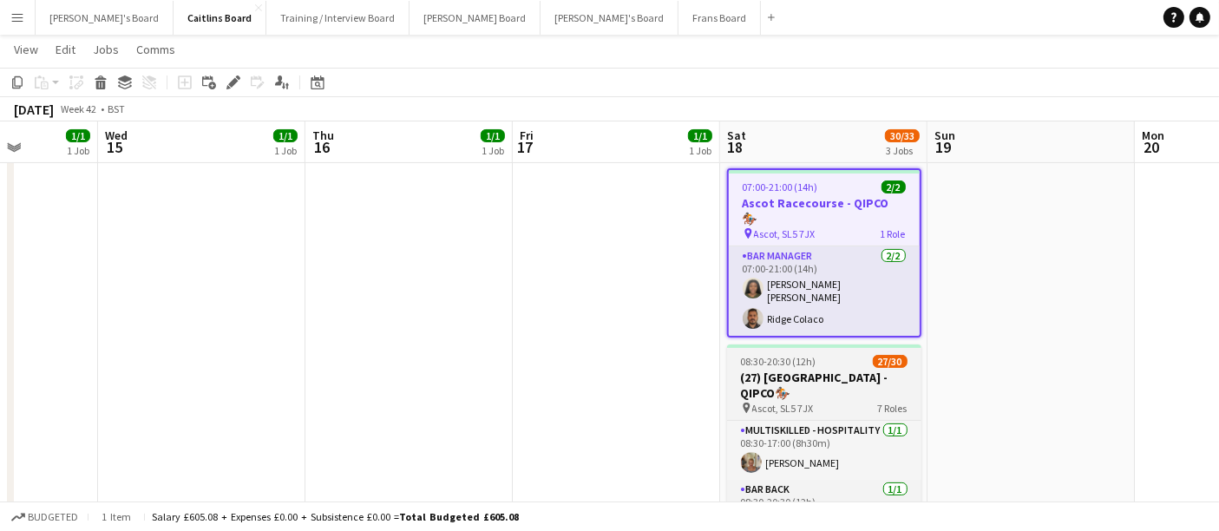
click at [818, 370] on h3 "(27) [GEOGRAPHIC_DATA] - QIPCO🏇🏼" at bounding box center [824, 385] width 194 height 31
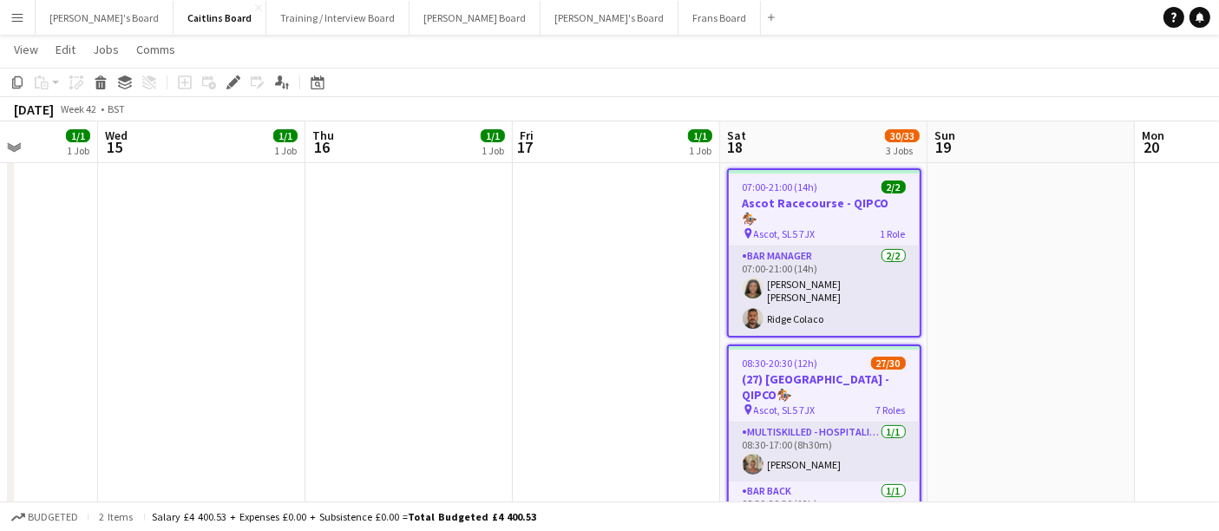
click at [238, 80] on icon "Edit" at bounding box center [233, 82] width 14 height 14
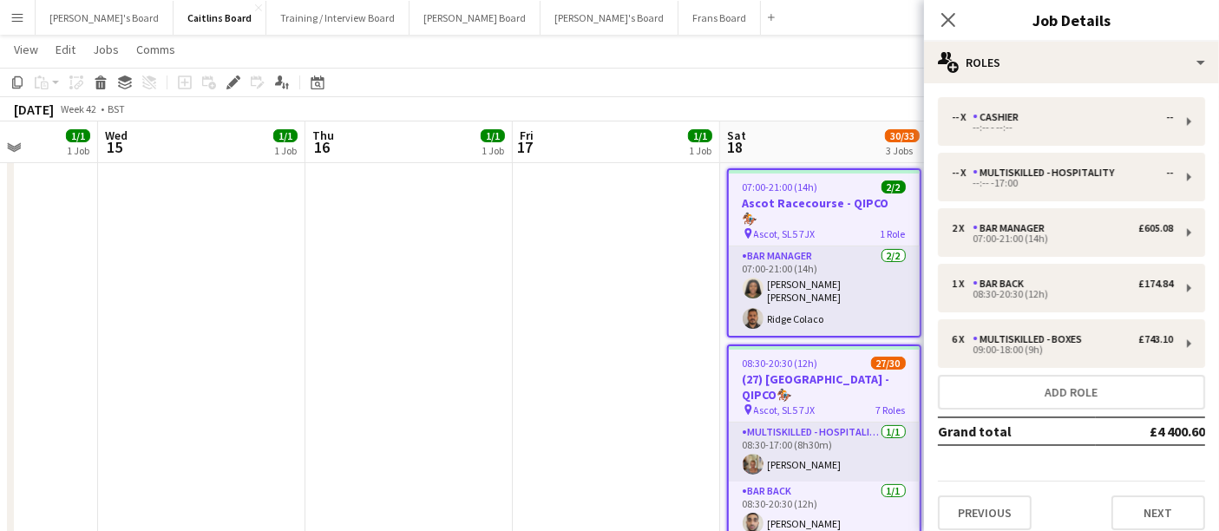
click at [1036, 88] on div "-- x Cashier -- --:-- - --:-- -- x Multiskilled - Hospitality -- --:-- -17:00 2…" at bounding box center [1071, 313] width 295 height 461
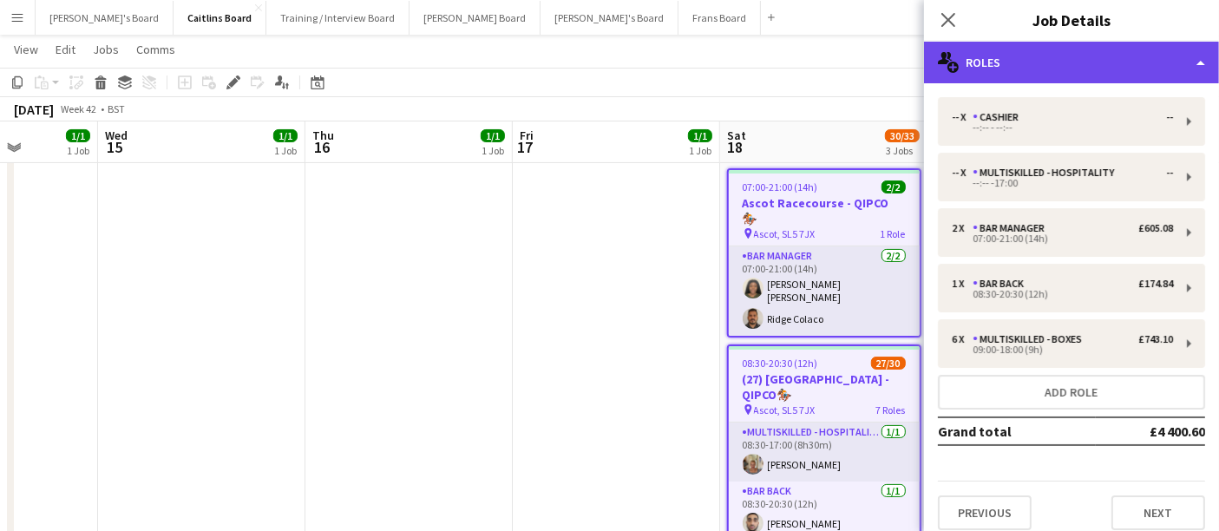
click at [1039, 80] on div "multiple-users-add Roles" at bounding box center [1071, 63] width 295 height 42
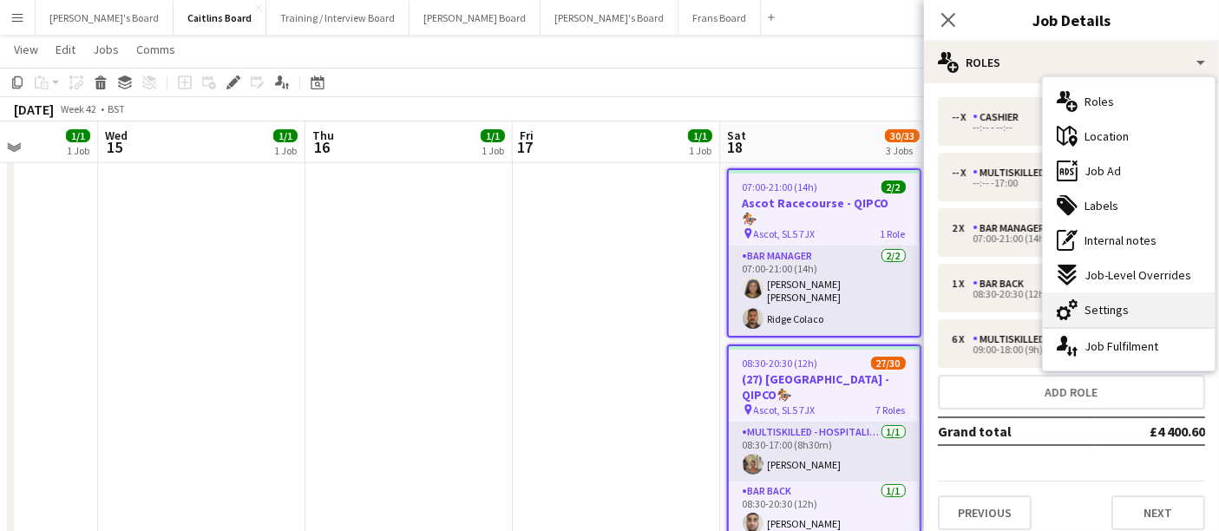
click at [1110, 304] on span "Settings" at bounding box center [1107, 310] width 44 height 16
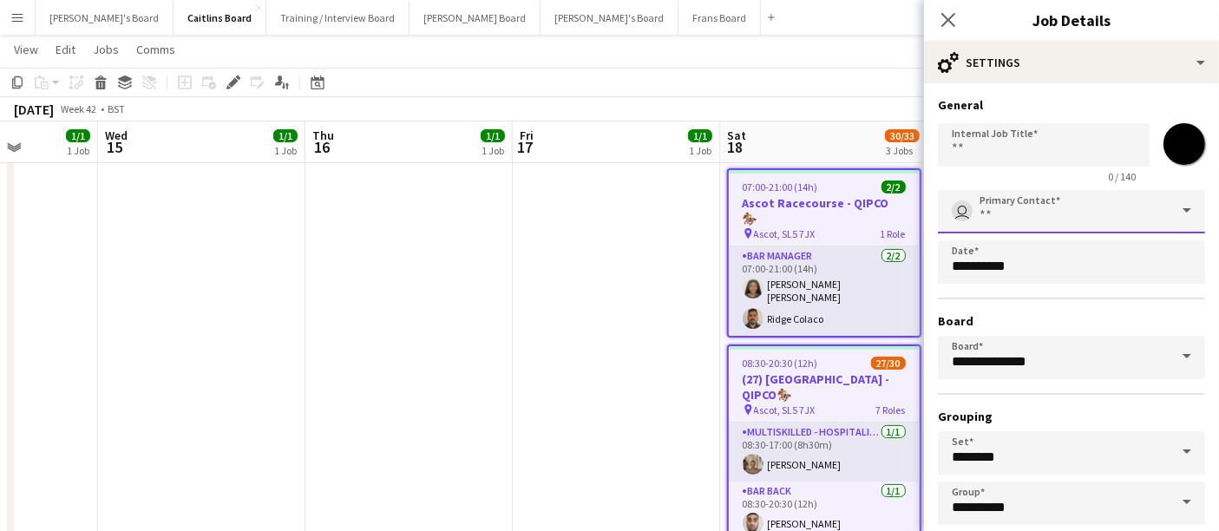
click at [1019, 209] on input "Primary Contact" at bounding box center [1071, 211] width 267 height 43
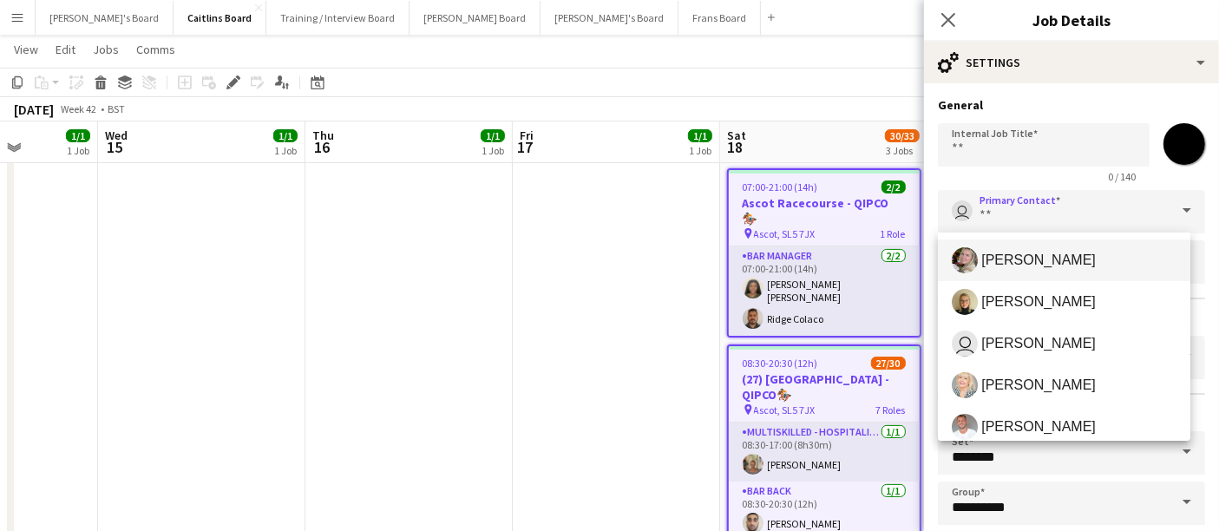
click at [1025, 254] on span "[PERSON_NAME]" at bounding box center [1038, 260] width 115 height 16
type input "**********"
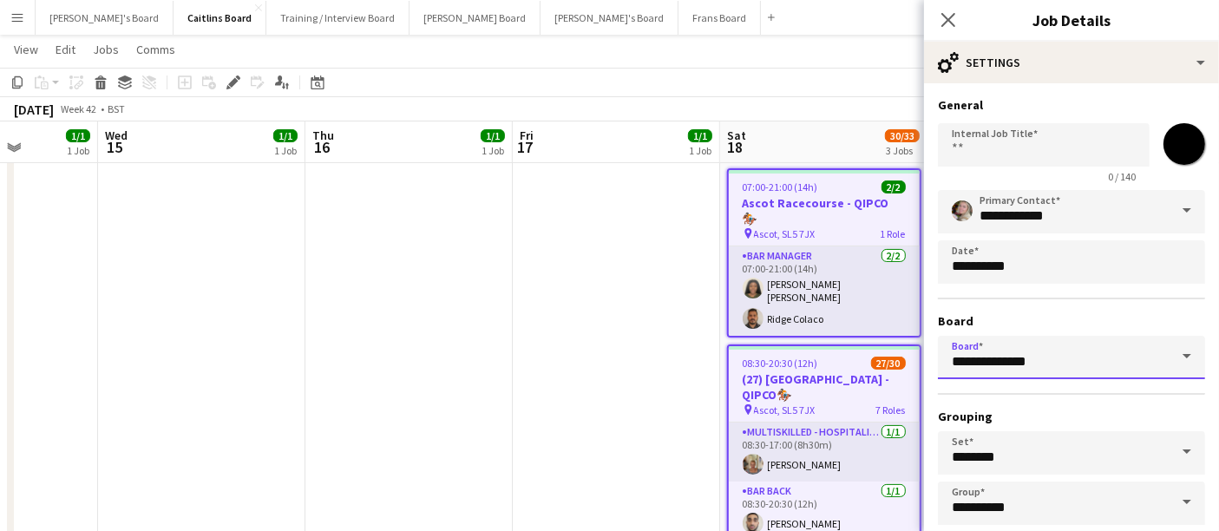
click at [1069, 339] on input "**********" at bounding box center [1071, 357] width 267 height 43
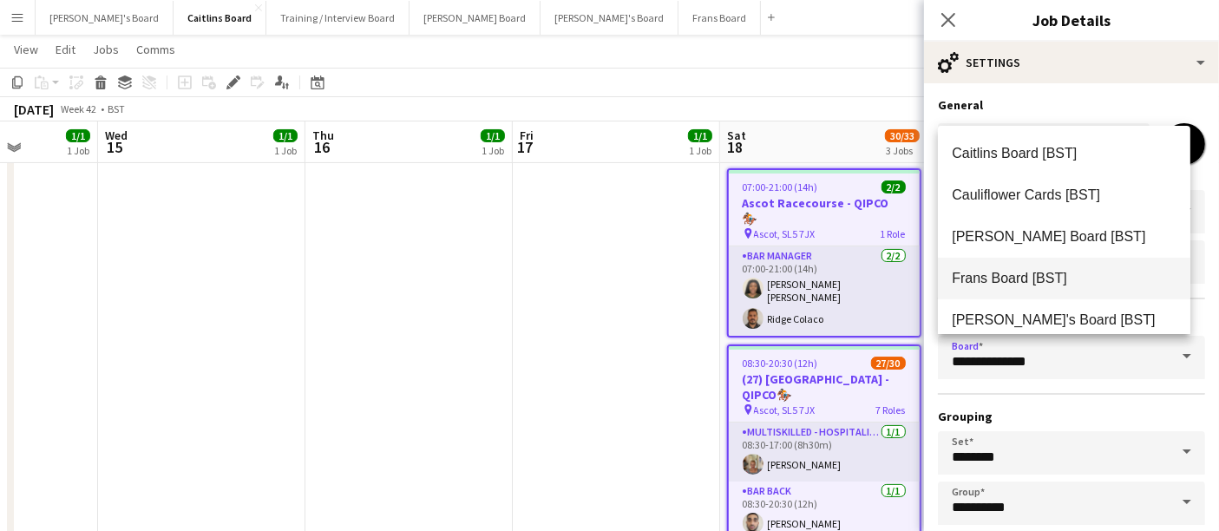
click at [1044, 276] on span "Frans Board [BST]" at bounding box center [1009, 278] width 115 height 15
type input "**********"
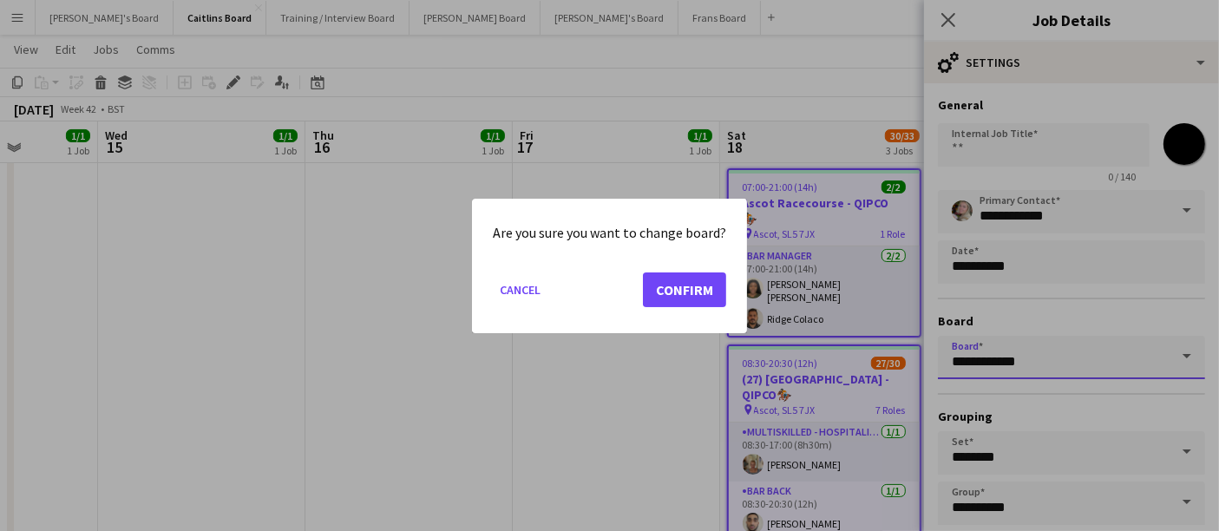
scroll to position [0, 0]
click at [699, 285] on button "Confirm" at bounding box center [684, 289] width 83 height 35
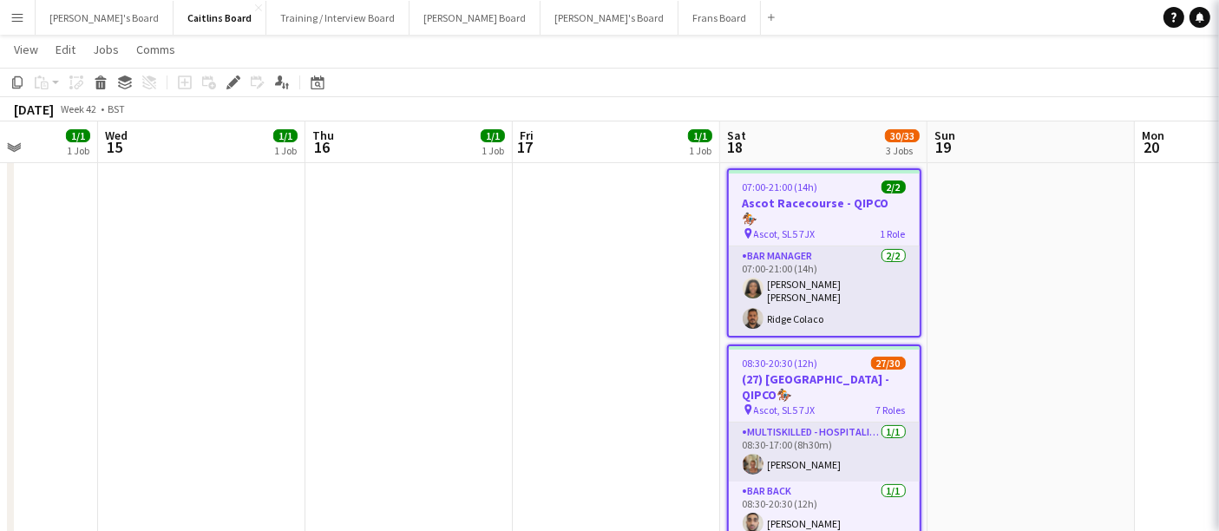
scroll to position [347, 0]
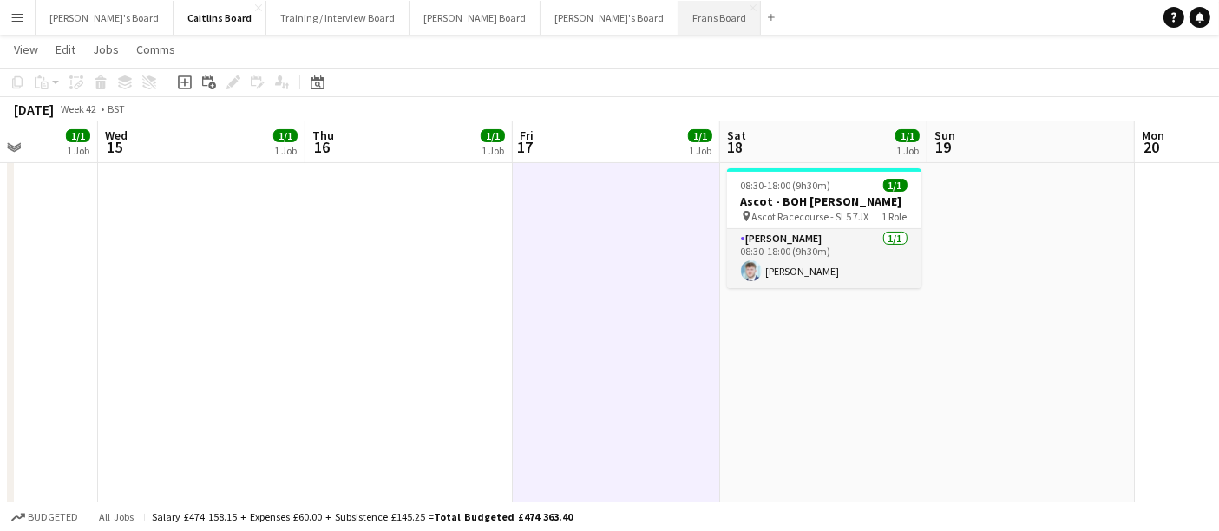
click at [679, 11] on button "Frans Board Close" at bounding box center [720, 18] width 82 height 34
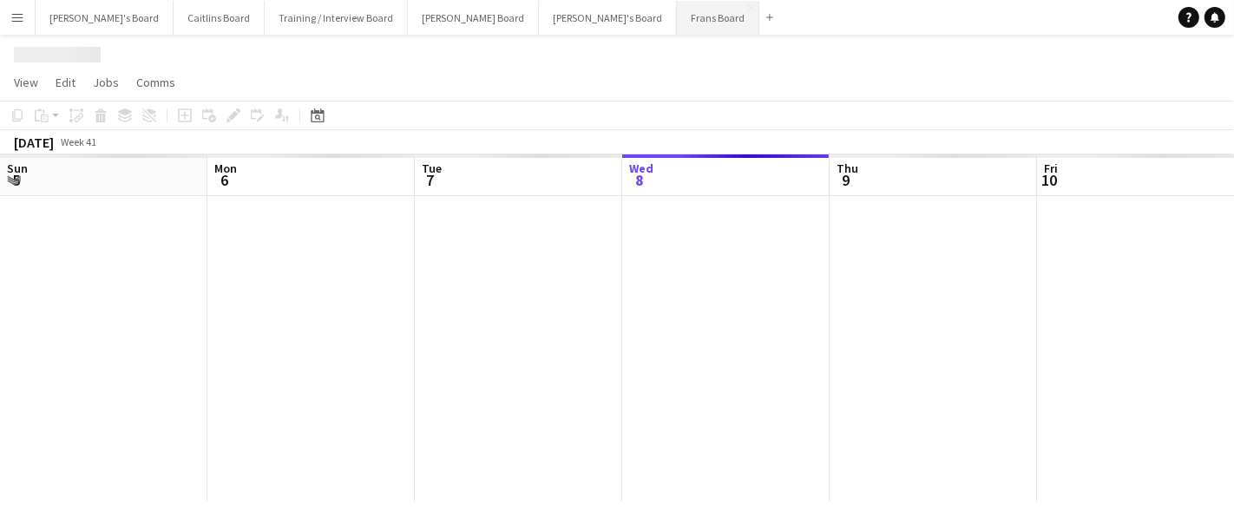
scroll to position [0, 414]
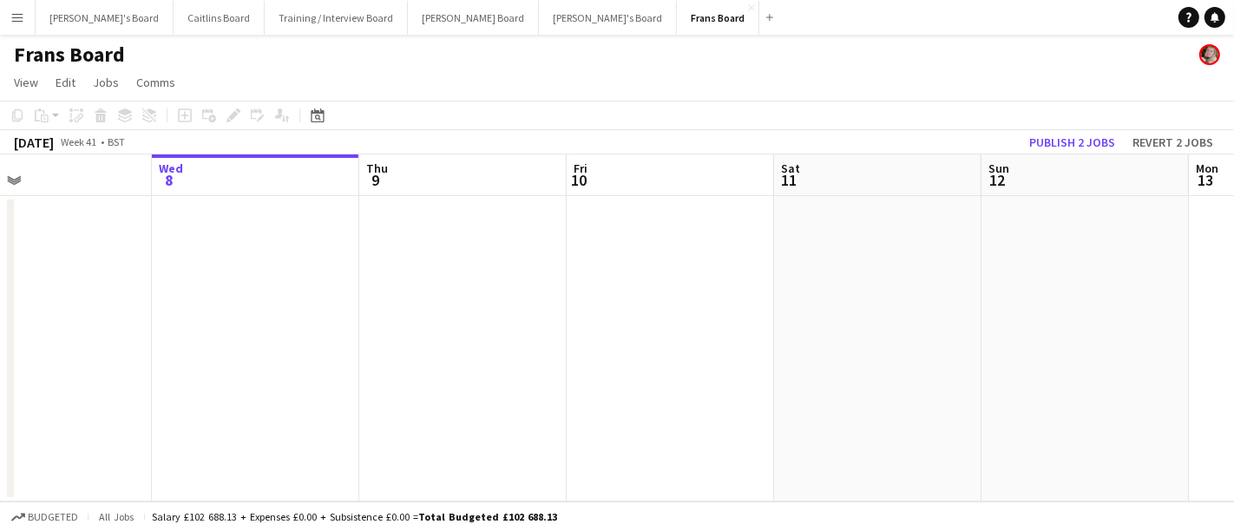
drag, startPoint x: 1073, startPoint y: 312, endPoint x: 1004, endPoint y: 306, distance: 69.6
click at [1007, 310] on app-calendar-viewport "Sun 5 Mon 6 Tue 7 Wed 8 Thu 9 Fri 10 Sat 11 Sun 12 Mon 13 Tue 14 Wed 15" at bounding box center [617, 327] width 1234 height 347
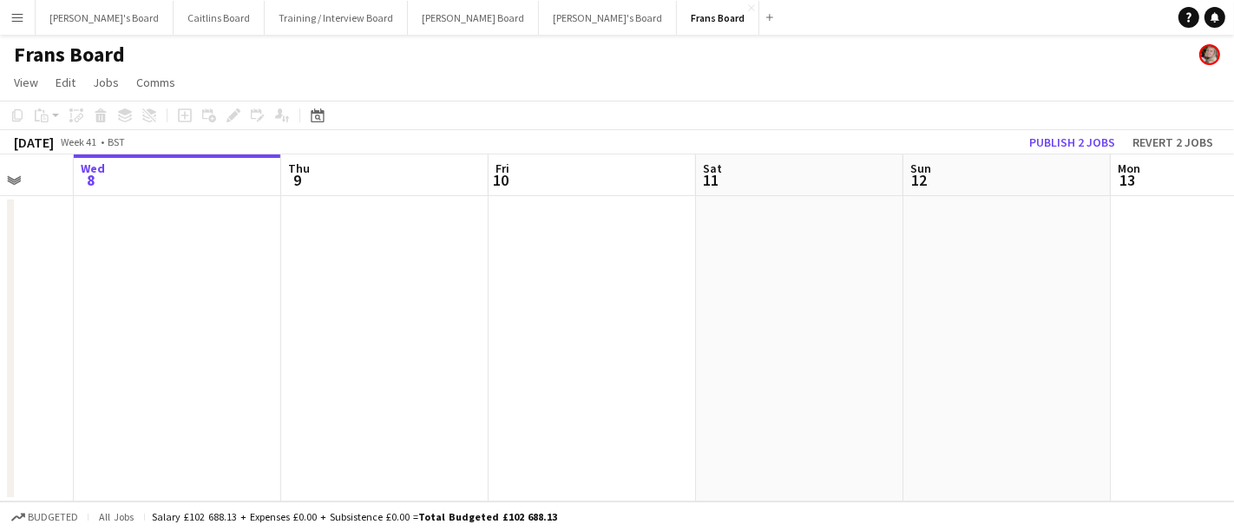
drag, startPoint x: 1049, startPoint y: 253, endPoint x: 592, endPoint y: 182, distance: 462.8
click at [585, 185] on app-calendar-viewport "Sun 5 Mon 6 Tue 7 Wed 8 Thu 9 Fri 10 Sat 11 Sun 12 Mon 13 Tue 14 Wed 15" at bounding box center [617, 327] width 1234 height 347
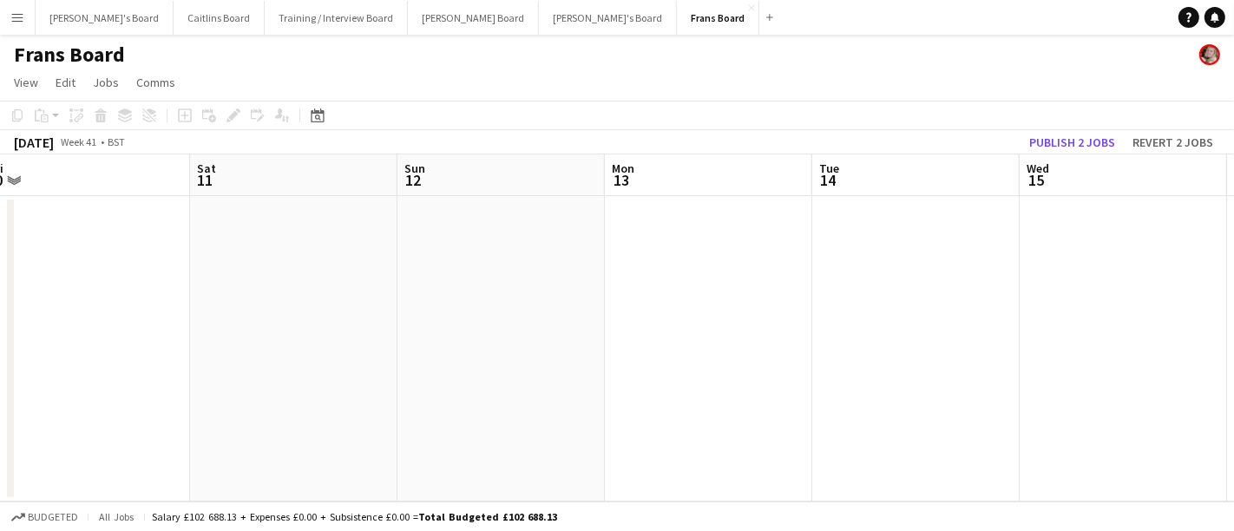
click at [671, 260] on app-calendar-viewport "Tue 7 Wed 8 Thu 9 Fri 10 Sat 11 Sun 12 Mon 13 Tue 14 Wed 15 Thu 16 Fri 17" at bounding box center [617, 327] width 1234 height 347
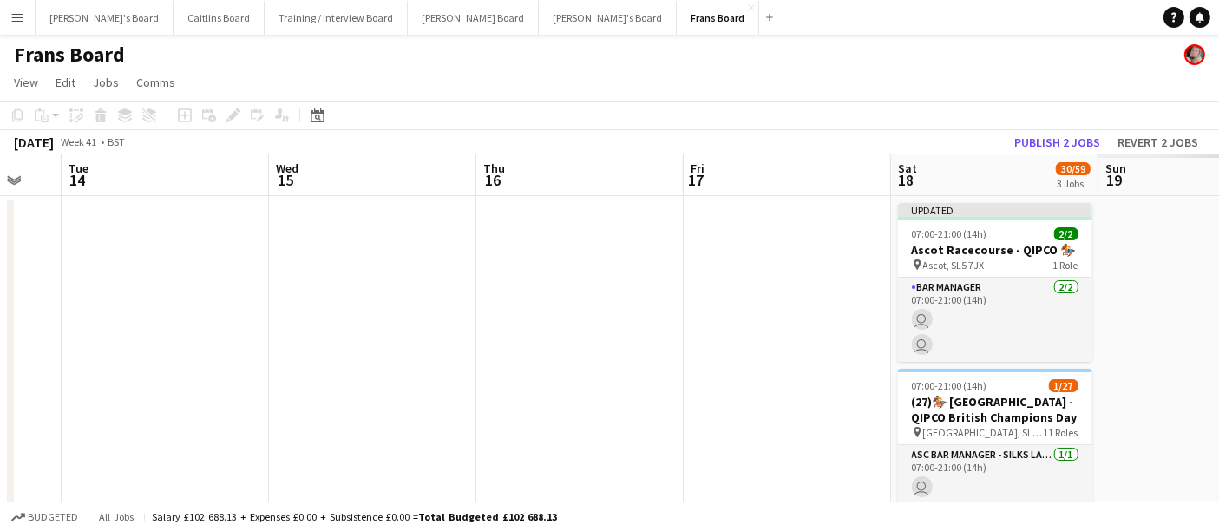
drag, startPoint x: 932, startPoint y: 320, endPoint x: 670, endPoint y: 226, distance: 278.3
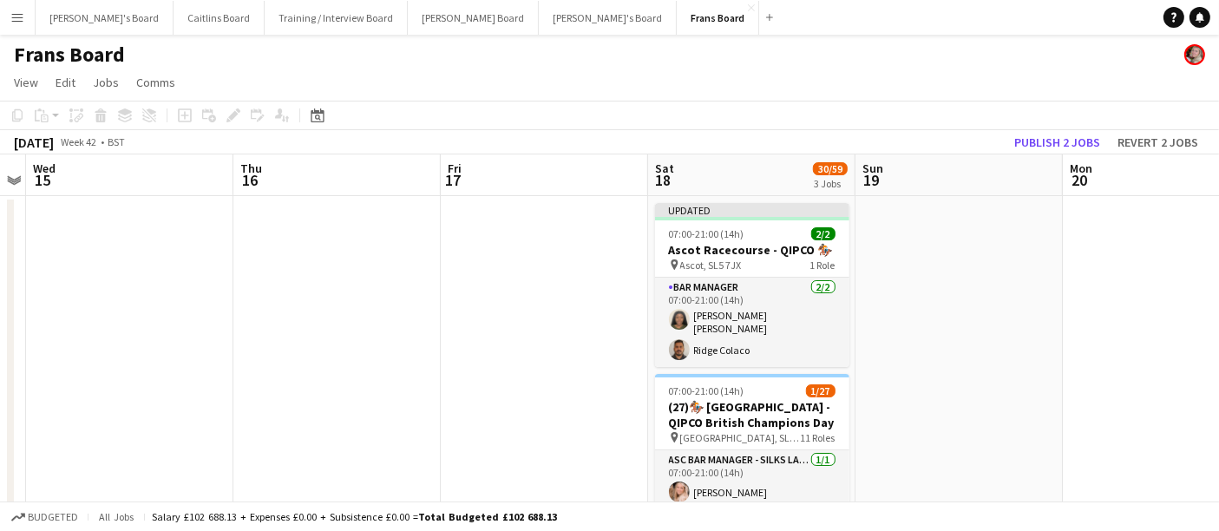
drag, startPoint x: 1033, startPoint y: 337, endPoint x: 969, endPoint y: 338, distance: 64.2
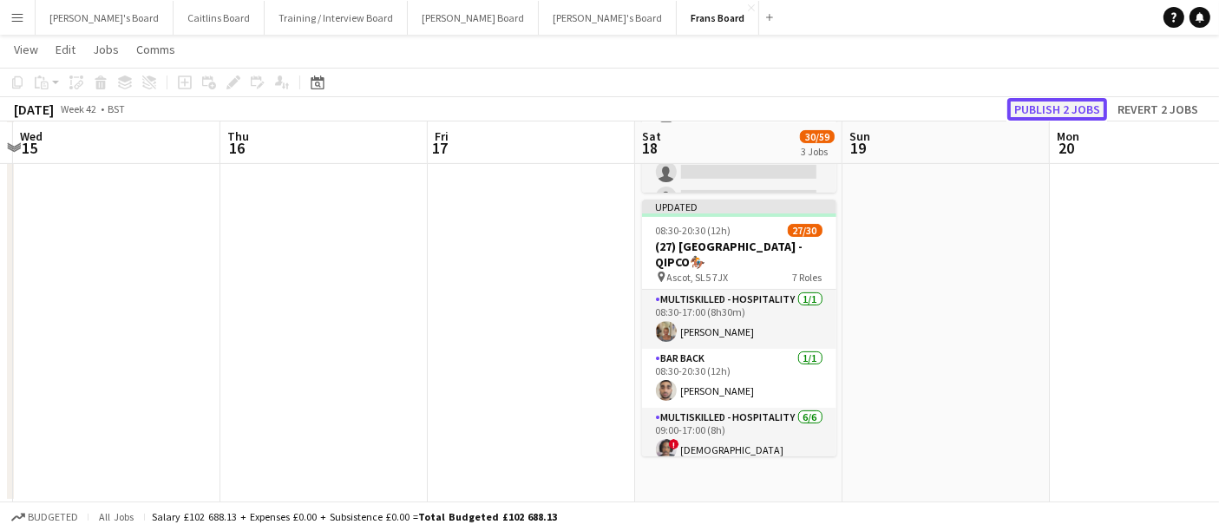
click at [1049, 115] on button "Publish 2 jobs" at bounding box center [1057, 109] width 100 height 23
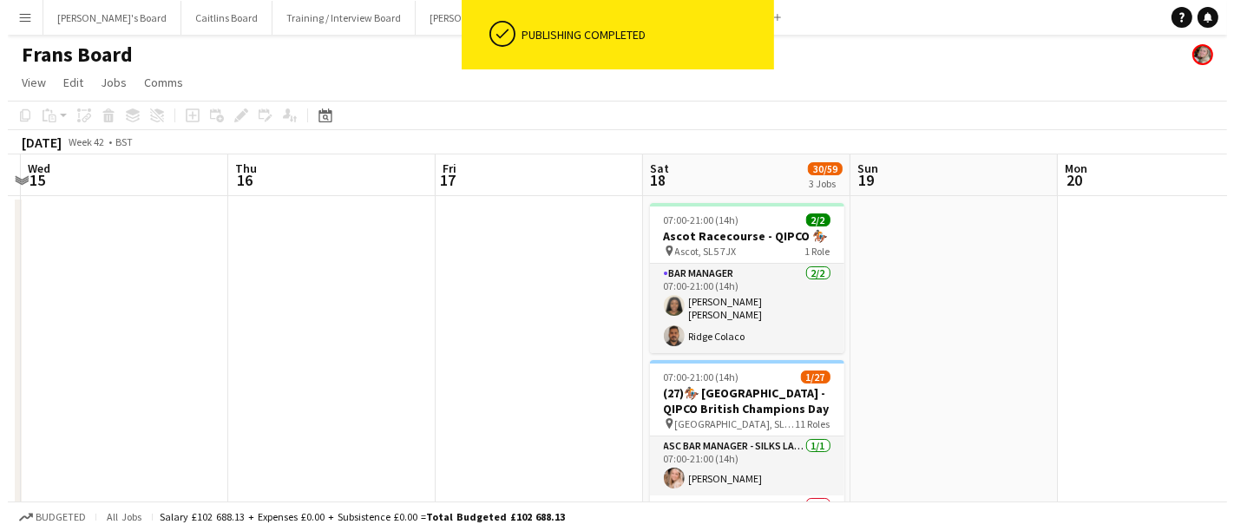
scroll to position [0, 528]
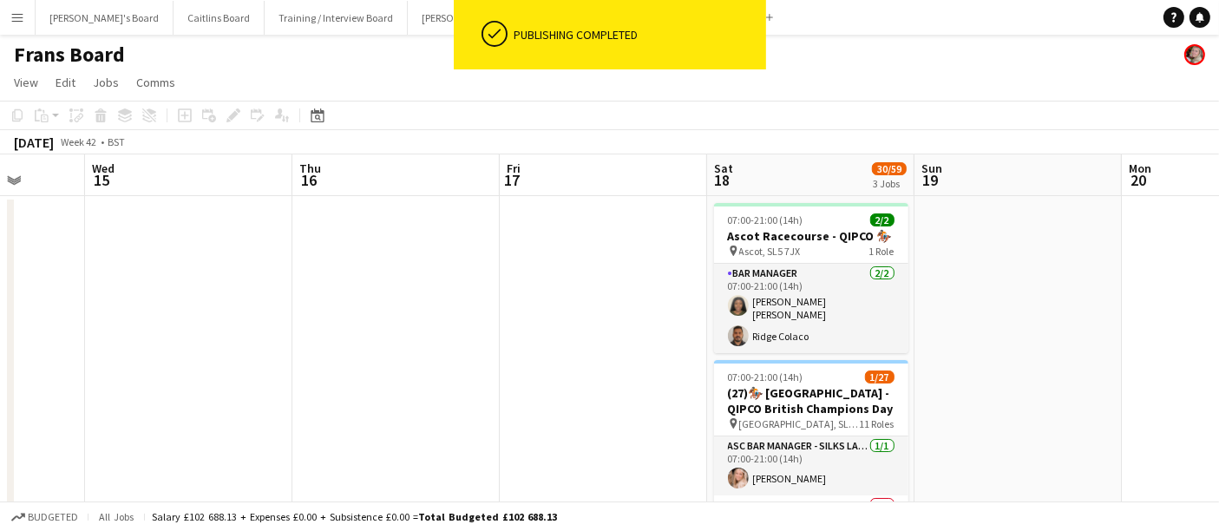
drag, startPoint x: 429, startPoint y: 323, endPoint x: 502, endPoint y: 319, distance: 73.0
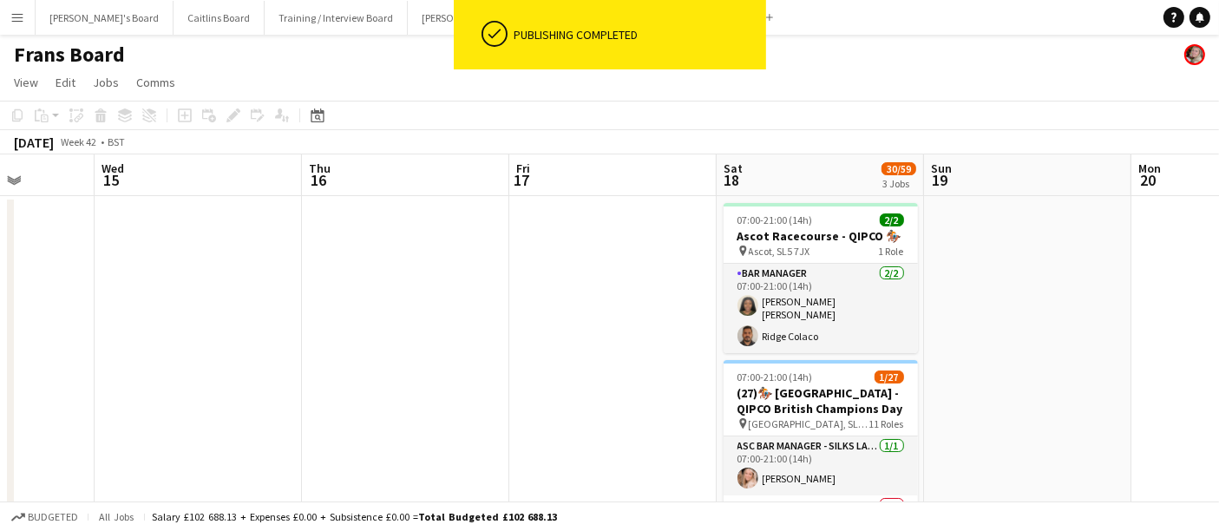
click at [62, 60] on h1 "Frans Board" at bounding box center [69, 55] width 111 height 26
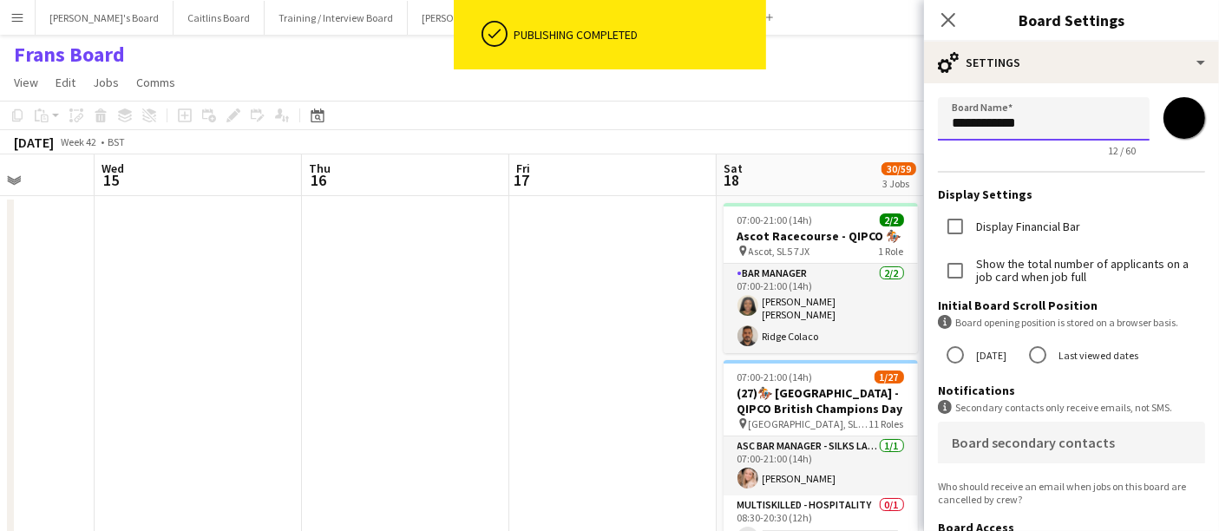
click at [981, 128] on input "**********" at bounding box center [1044, 118] width 212 height 43
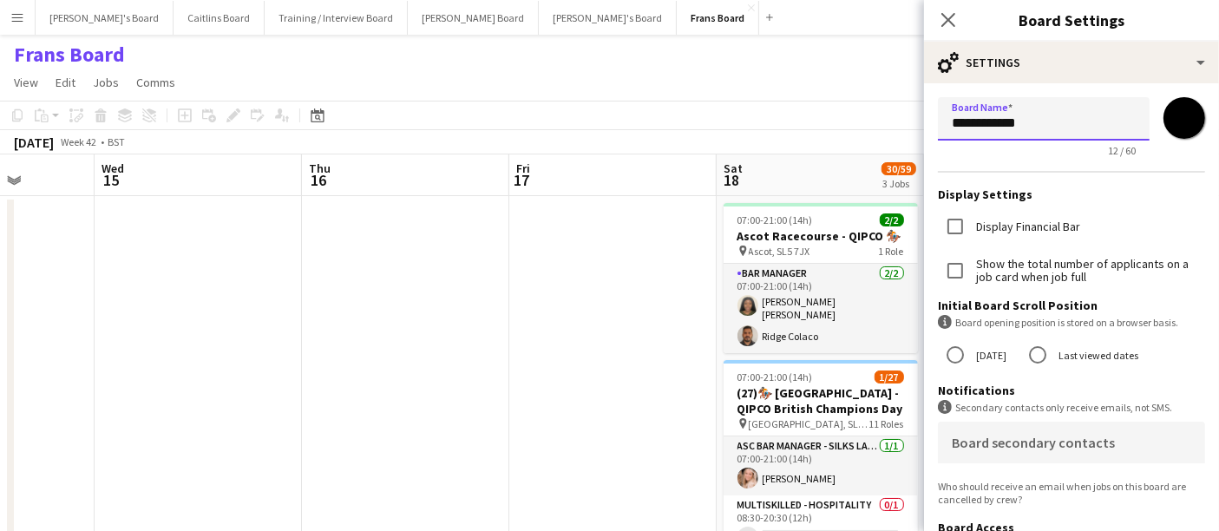
click at [978, 126] on input "**********" at bounding box center [1044, 118] width 212 height 43
type input "**********"
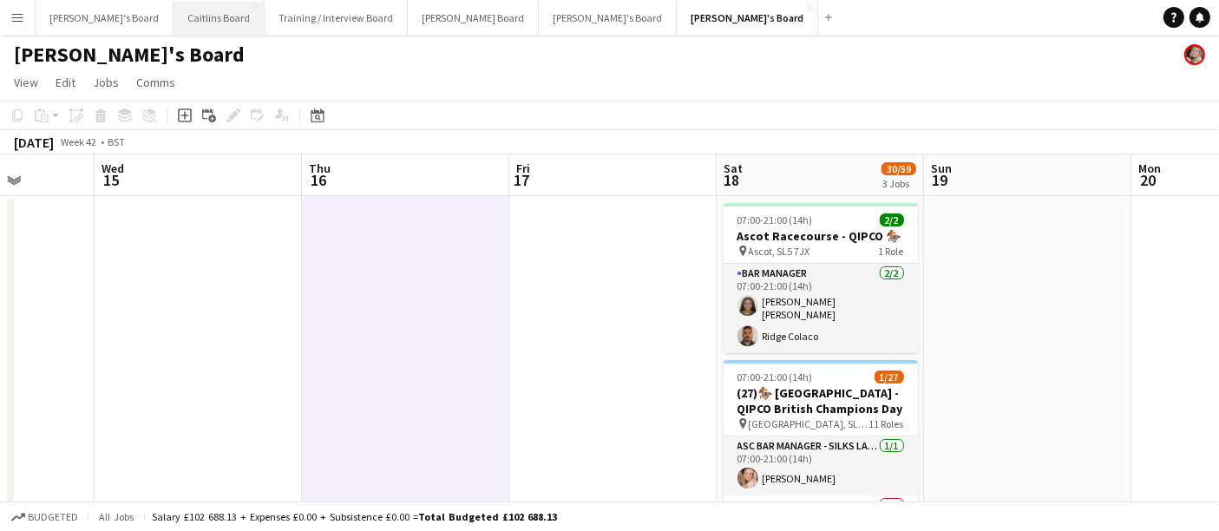
click at [200, 10] on button "Caitlins Board Close" at bounding box center [219, 18] width 91 height 34
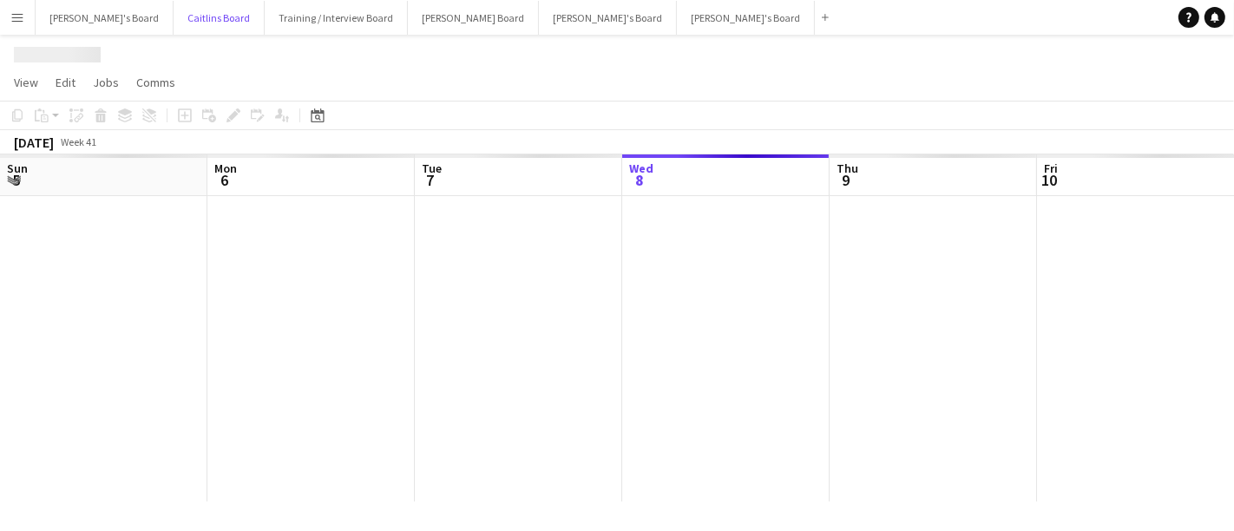
scroll to position [0, 414]
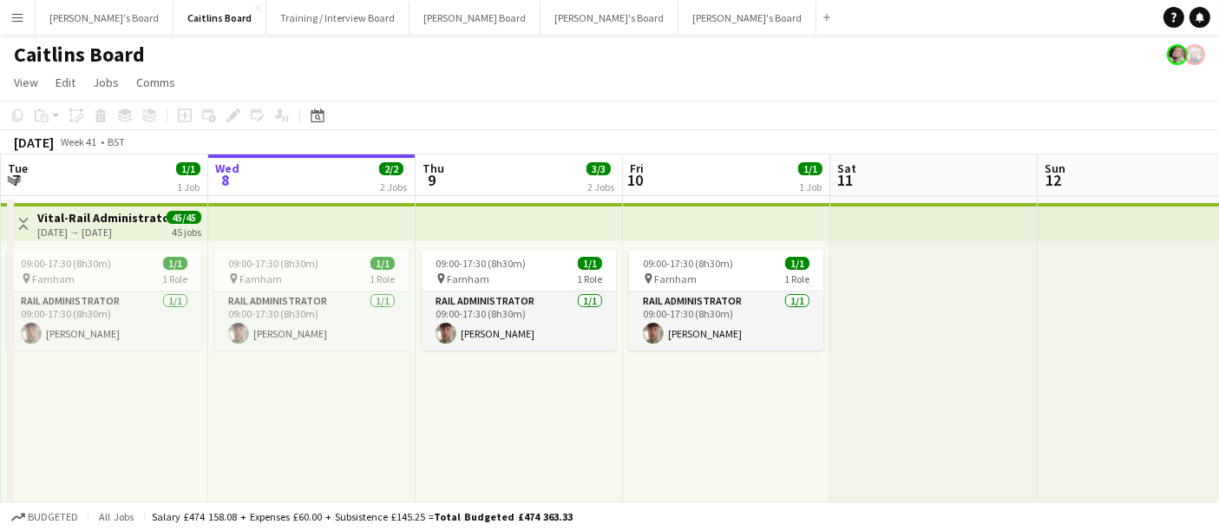
click at [121, 56] on h1 "Caitlins Board" at bounding box center [79, 55] width 131 height 26
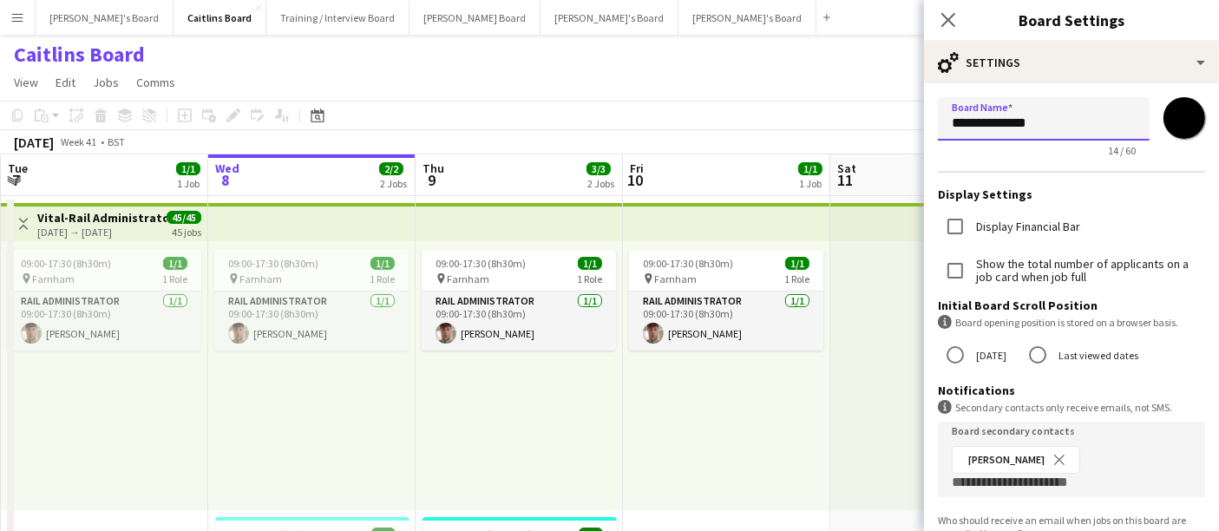
click at [989, 128] on input "**********" at bounding box center [1044, 118] width 212 height 43
type input "**********"
click at [845, 384] on div at bounding box center [933, 375] width 207 height 269
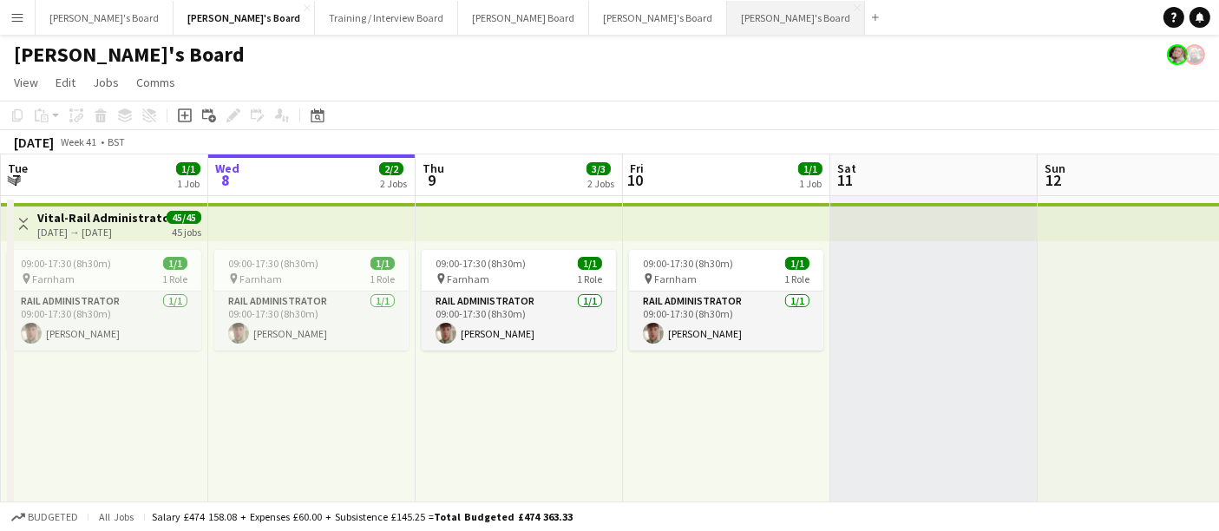
click at [727, 19] on button "[PERSON_NAME]'s Board Close" at bounding box center [796, 18] width 138 height 34
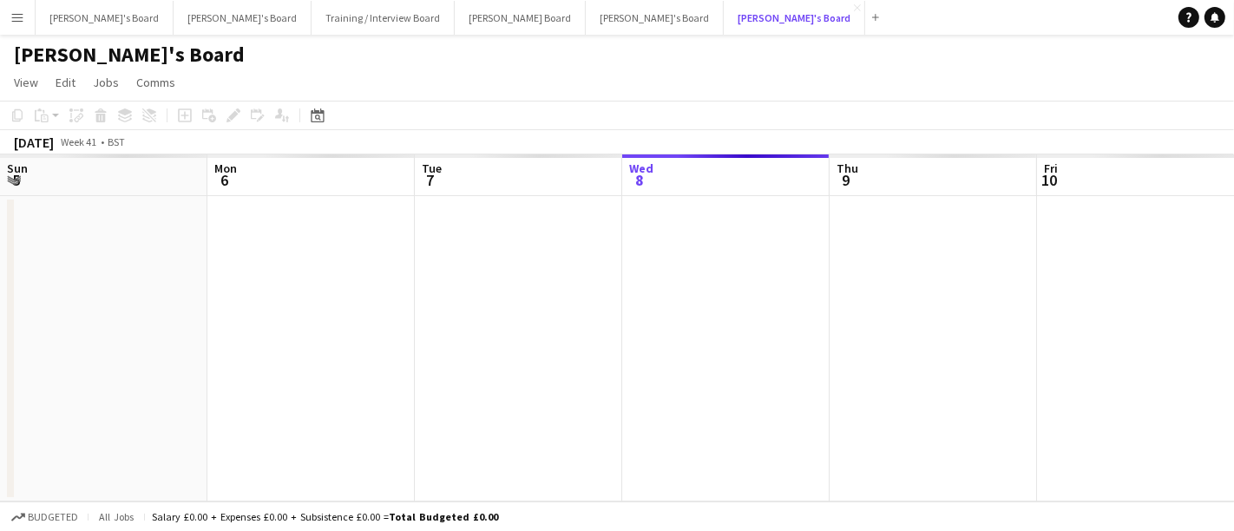
scroll to position [0, 414]
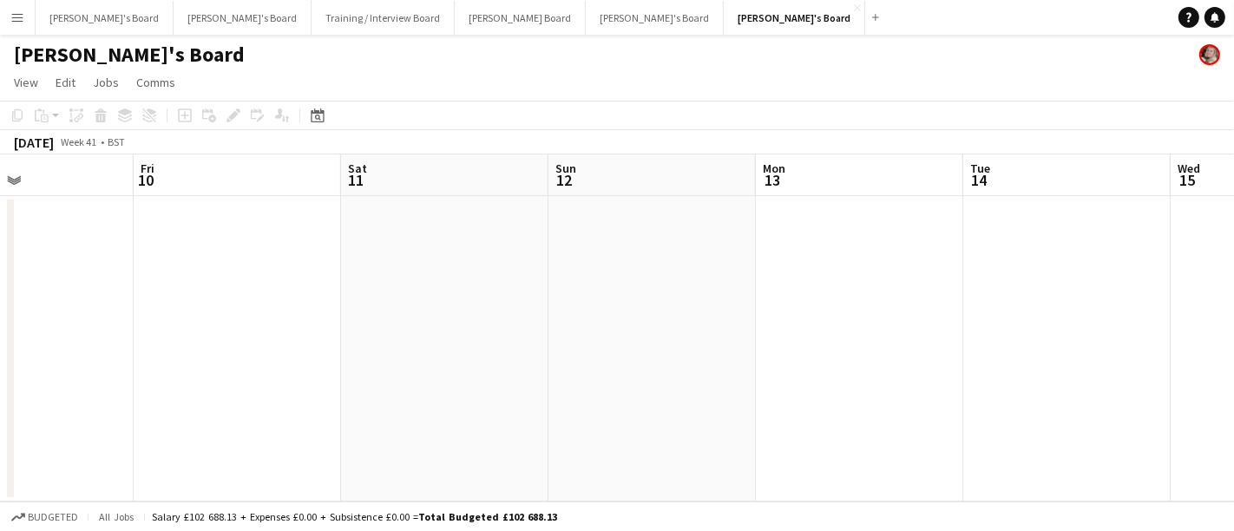
drag, startPoint x: 902, startPoint y: 333, endPoint x: 462, endPoint y: 259, distance: 446.2
click at [53, 179] on app-calendar-viewport "Mon 6 Tue 7 Wed 8 Thu 9 Fri 10 Sat 11 Sun 12 Mon 13 Tue 14 Wed 15 Thu 16" at bounding box center [617, 327] width 1234 height 347
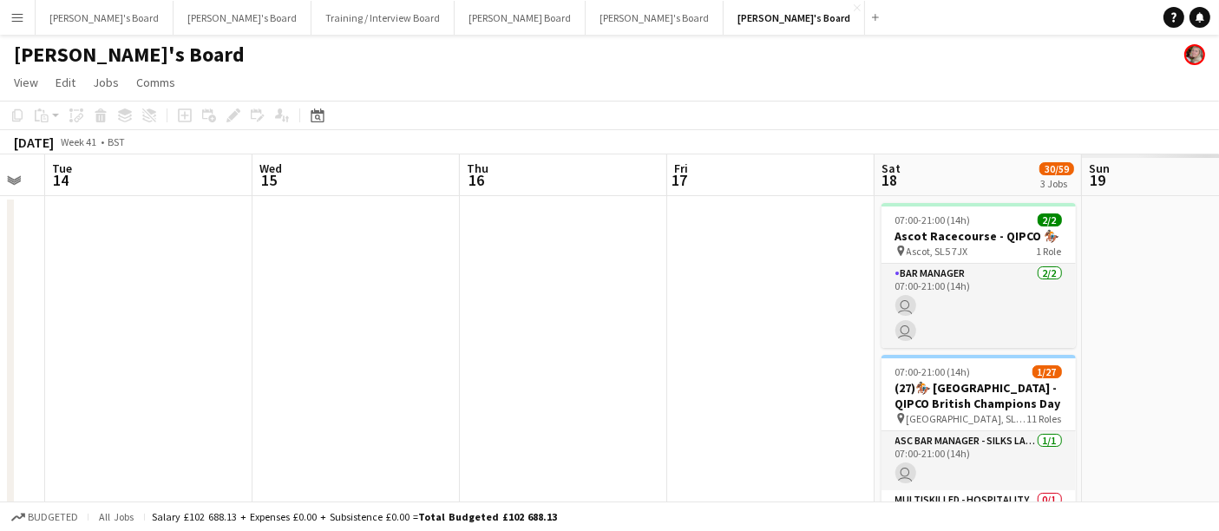
drag, startPoint x: 856, startPoint y: 383, endPoint x: 528, endPoint y: 298, distance: 337.8
click at [266, 281] on app-calendar-viewport "Sat 11 Sun 12 Mon 13 Tue 14 Wed 15 Thu 16 Fri 17 Sat 18 30/59 3 Jobs Sun 19 Mon…" at bounding box center [609, 540] width 1219 height 773
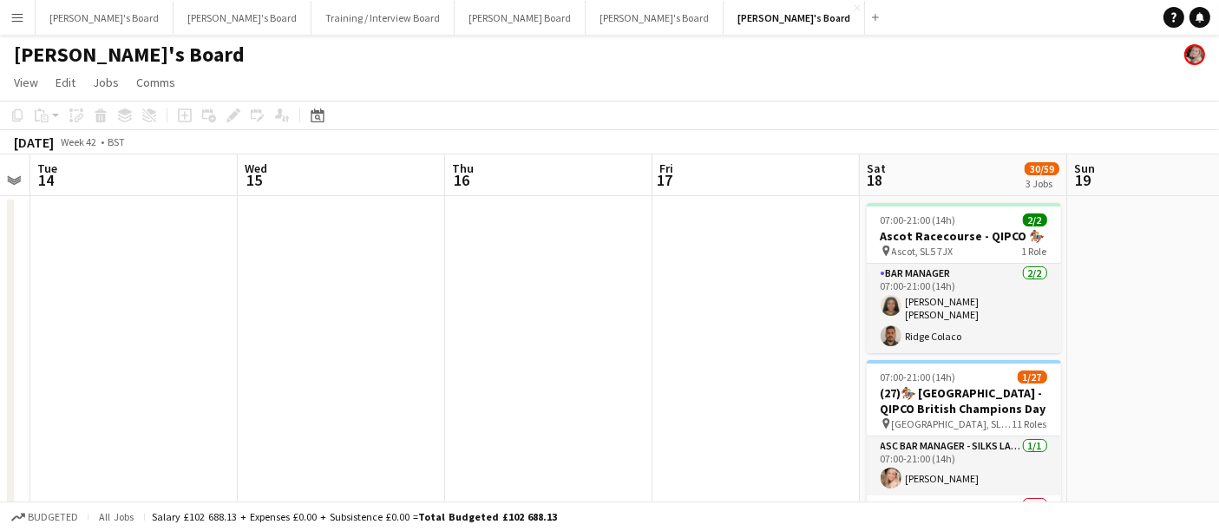
drag, startPoint x: 865, startPoint y: 384, endPoint x: 590, endPoint y: 329, distance: 280.6
click at [590, 329] on app-calendar-viewport "Sat 11 Sun 12 Mon 13 Tue 14 Wed 15 Thu 16 Fri 17 Sat 18 30/59 3 Jobs Sun 19 Mon…" at bounding box center [609, 540] width 1219 height 773
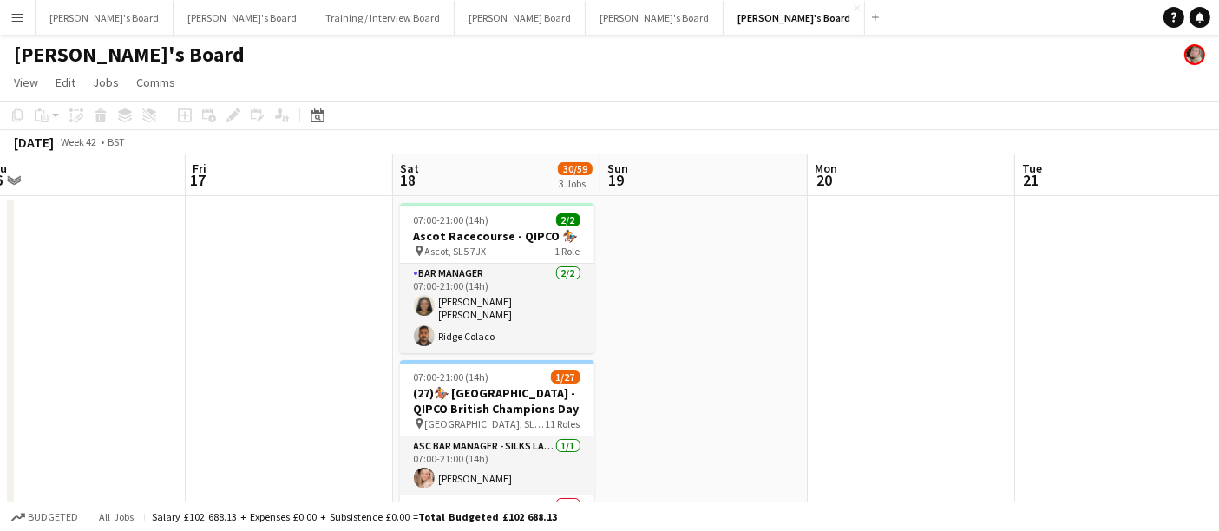
drag, startPoint x: 1055, startPoint y: 450, endPoint x: 952, endPoint y: 421, distance: 107.4
click at [953, 423] on app-calendar-viewport "Mon 13 Tue 14 Wed 15 Thu 16 Fri 17 Sat 18 30/59 3 Jobs Sun 19 Mon 20 Tue 21 Wed…" at bounding box center [609, 540] width 1219 height 773
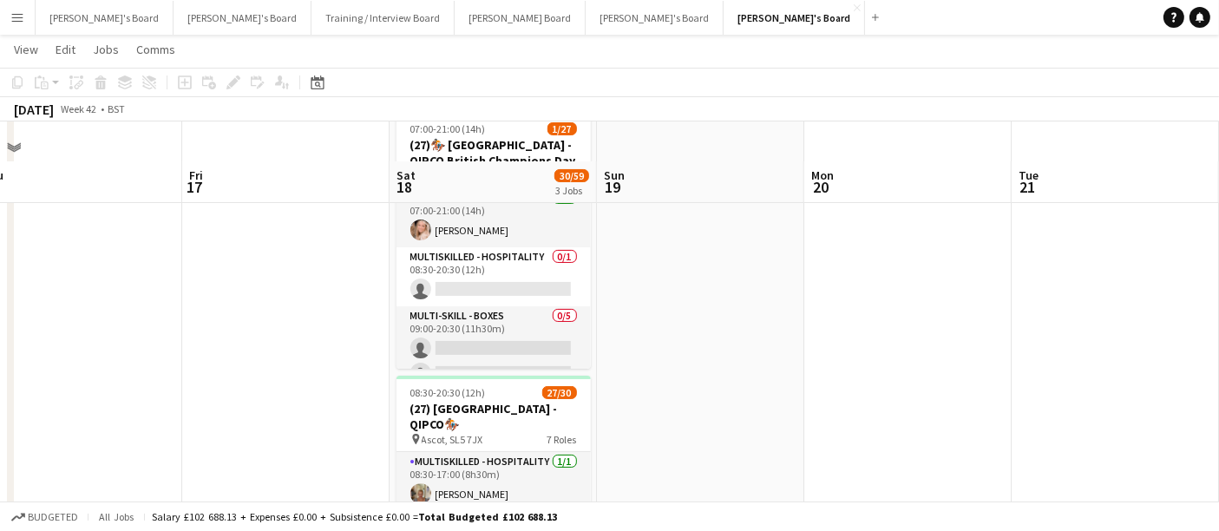
scroll to position [289, 0]
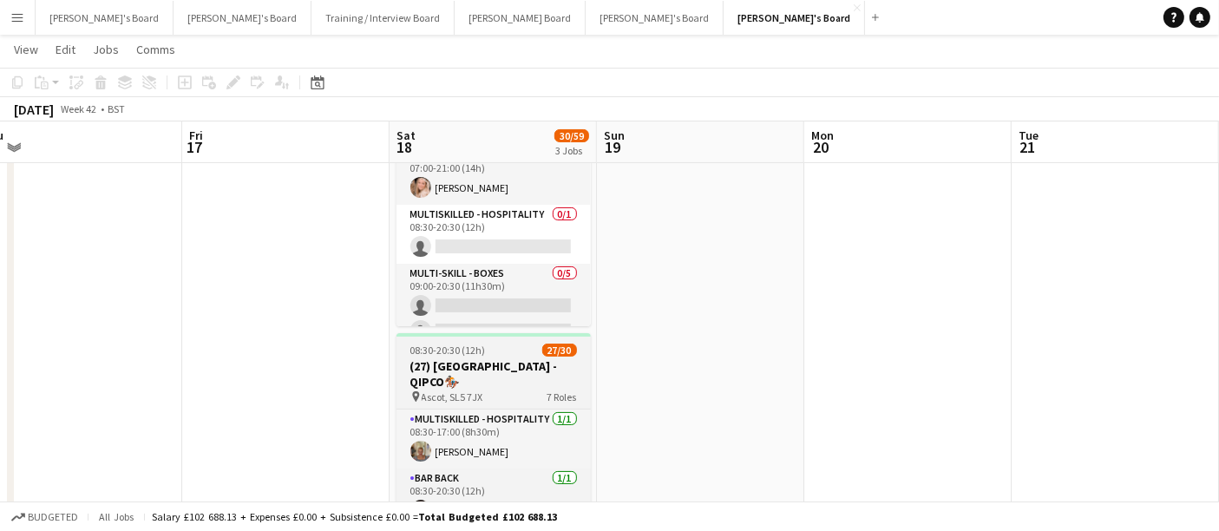
click at [543, 358] on h3 "(27) [GEOGRAPHIC_DATA] - QIPCO🏇🏼" at bounding box center [494, 373] width 194 height 31
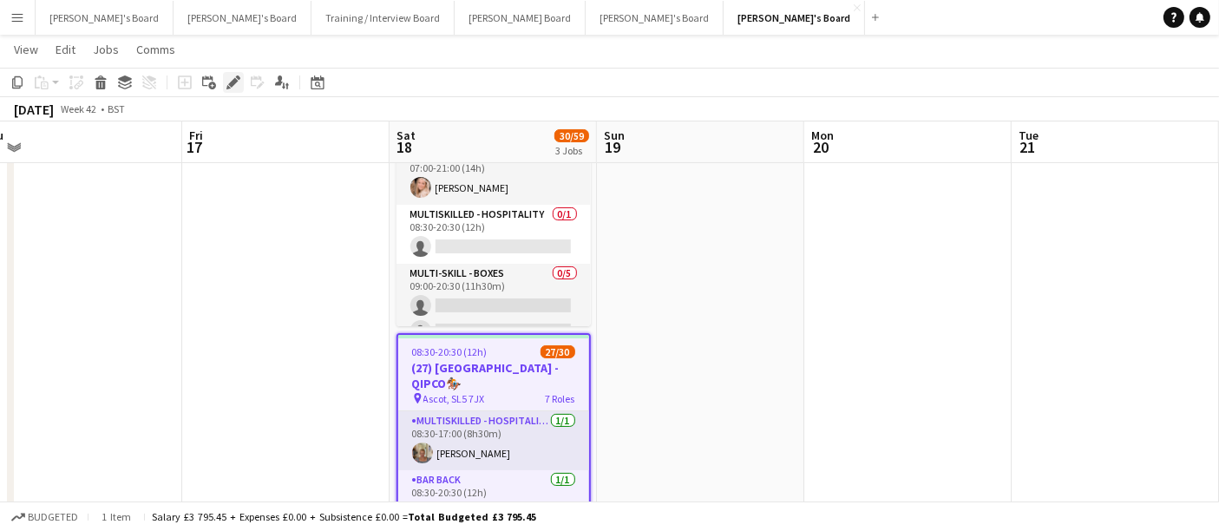
click at [240, 85] on div "Edit" at bounding box center [233, 82] width 21 height 21
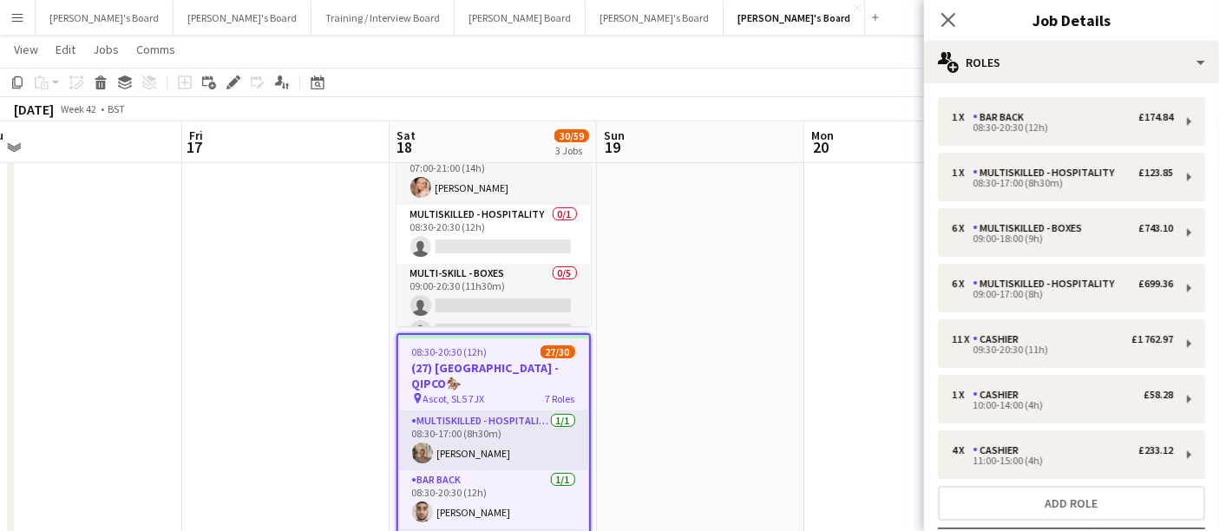
click at [1013, 83] on div "1 x Bar Back £174.84 08:30-20:30 (12h) 1 x Multiskilled - Hospitality £123.85 0…" at bounding box center [1071, 369] width 295 height 572
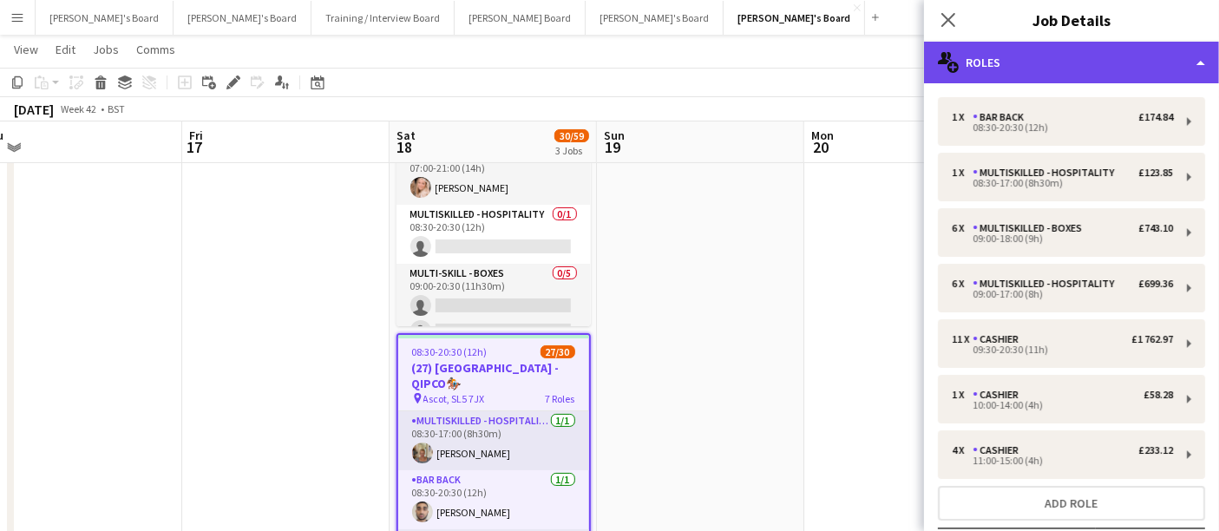
click at [1032, 62] on div "multiple-users-add Roles" at bounding box center [1071, 63] width 295 height 42
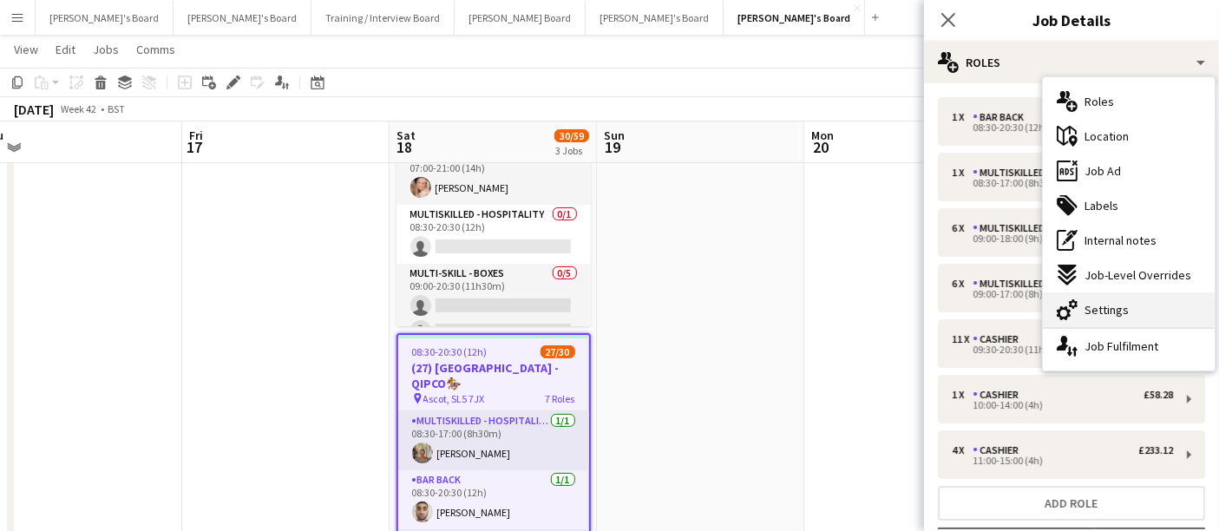
click at [1110, 295] on div "cog-double-3 Settings" at bounding box center [1129, 309] width 172 height 35
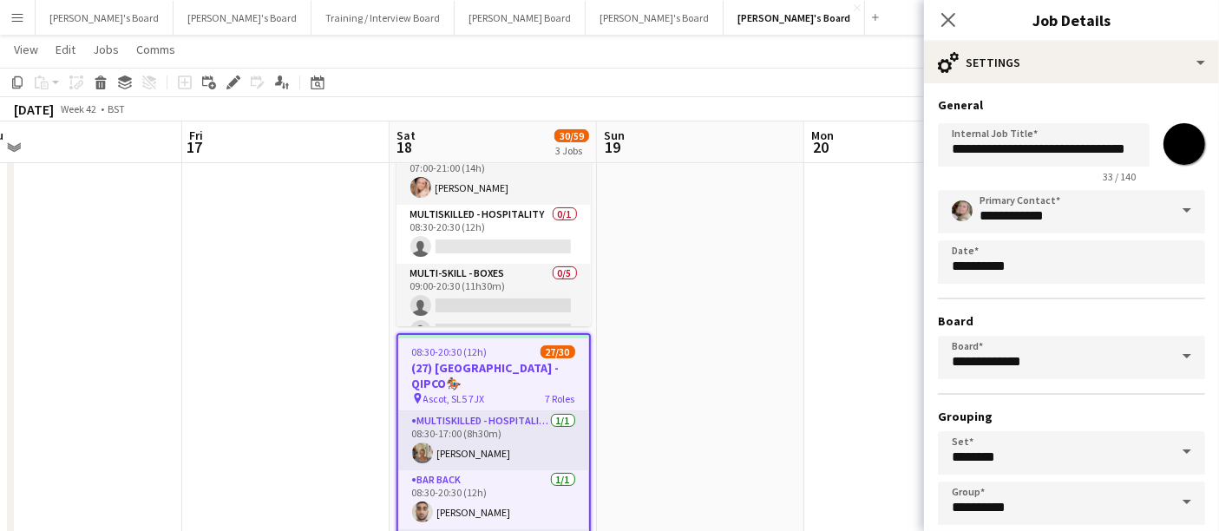
click at [673, 187] on app-calendar-viewport "Mon 13 Tue 14 Wed 15 Thu 16 Fri 17 Sat 18 30/59 3 Jobs Sun 19 Mon 20 Tue 21 Wed…" at bounding box center [609, 208] width 1219 height 858
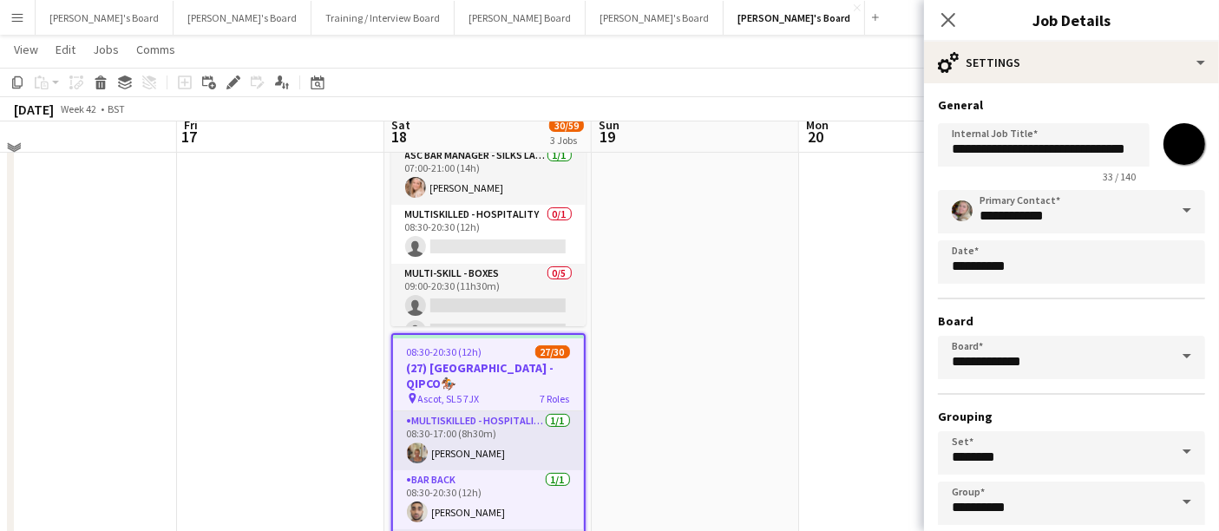
scroll to position [0, 0]
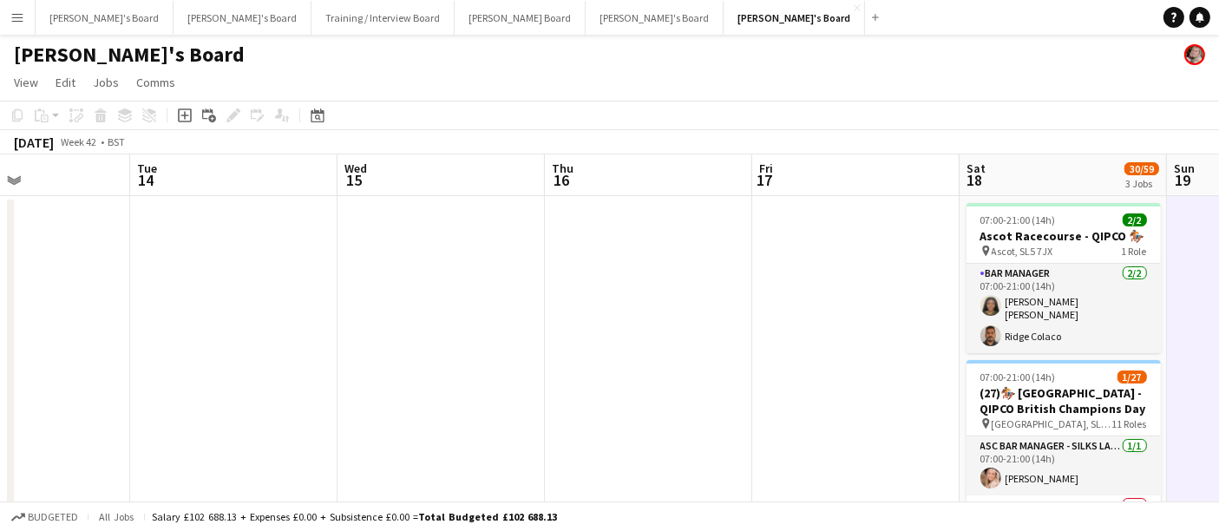
drag, startPoint x: 151, startPoint y: 346, endPoint x: 726, endPoint y: 467, distance: 587.8
click at [726, 469] on app-calendar-viewport "Sat 11 Sun 12 Mon 13 Tue 14 Wed 15 Thu 16 Fri 17 Sat 18 30/59 3 Jobs Sun 19 Mon…" at bounding box center [609, 540] width 1219 height 773
click at [633, 416] on app-calendar-viewport "Sat 11 Sun 12 Mon 13 Tue 14 Wed 15 Thu 16 Fri 17 Sat 18 30/59 3 Jobs Sun 19 Mon…" at bounding box center [609, 540] width 1219 height 773
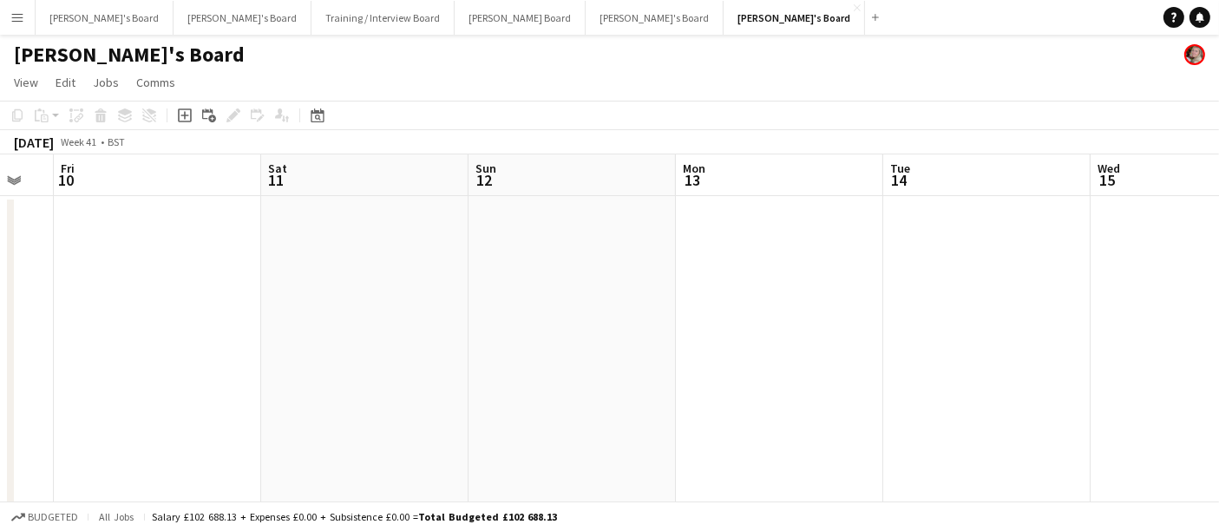
drag, startPoint x: 463, startPoint y: 352, endPoint x: 705, endPoint y: 408, distance: 247.5
click at [744, 404] on app-calendar-viewport "Wed 8 Thu 9 Fri 10 Sat 11 Sun 12 Mon 13 Tue 14 Wed 15 Thu 16 Fri 17 Sat 18 30/5…" at bounding box center [609, 540] width 1219 height 773
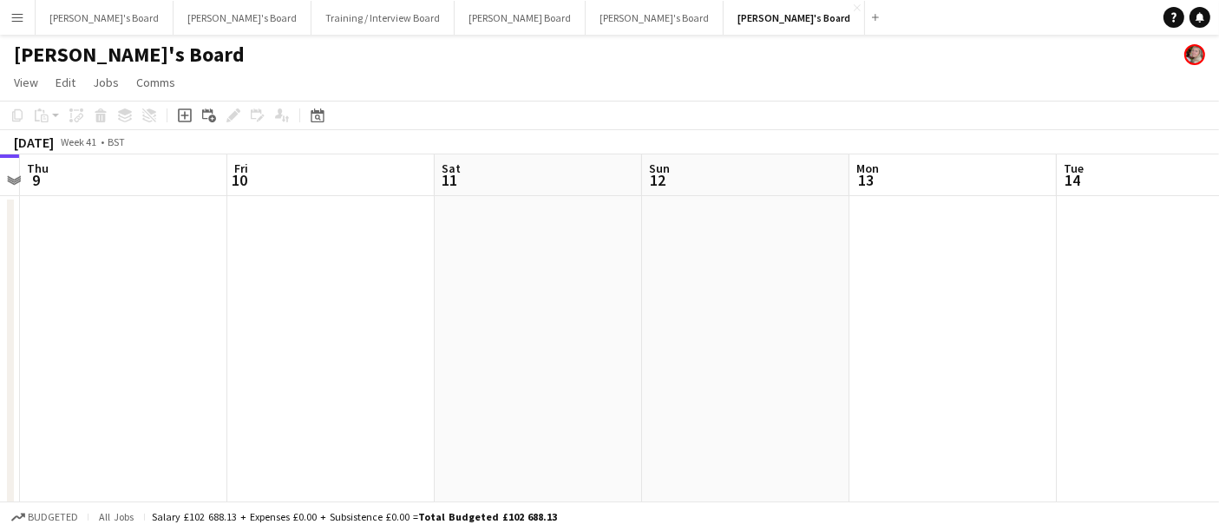
drag, startPoint x: 260, startPoint y: 313, endPoint x: 706, endPoint y: 383, distance: 451.4
click at [668, 368] on app-calendar-viewport "Tue 7 Wed 8 Thu 9 Fri 10 Sat 11 Sun 12 Mon 13 Tue 14 Wed 15 Thu 16 Fri 17" at bounding box center [609, 540] width 1219 height 773
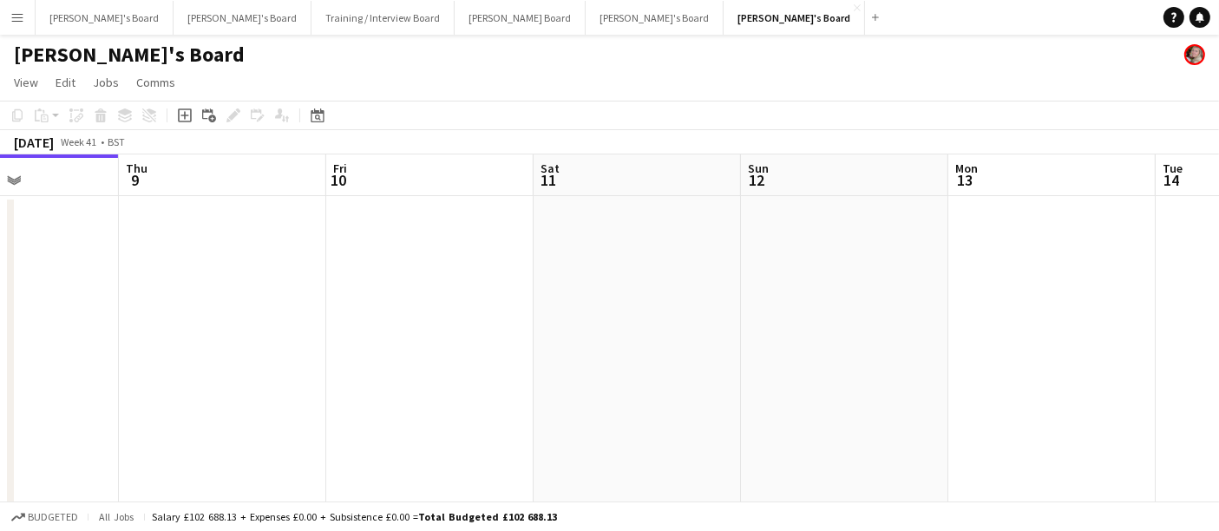
drag, startPoint x: 193, startPoint y: 268, endPoint x: 436, endPoint y: 302, distance: 246.2
click at [406, 298] on app-calendar-viewport "Mon 6 Tue 7 Wed 8 Thu 9 Fri 10 Sat 11 Sun 12 Mon 13 Tue 14 Wed 15 Thu 16" at bounding box center [609, 540] width 1219 height 773
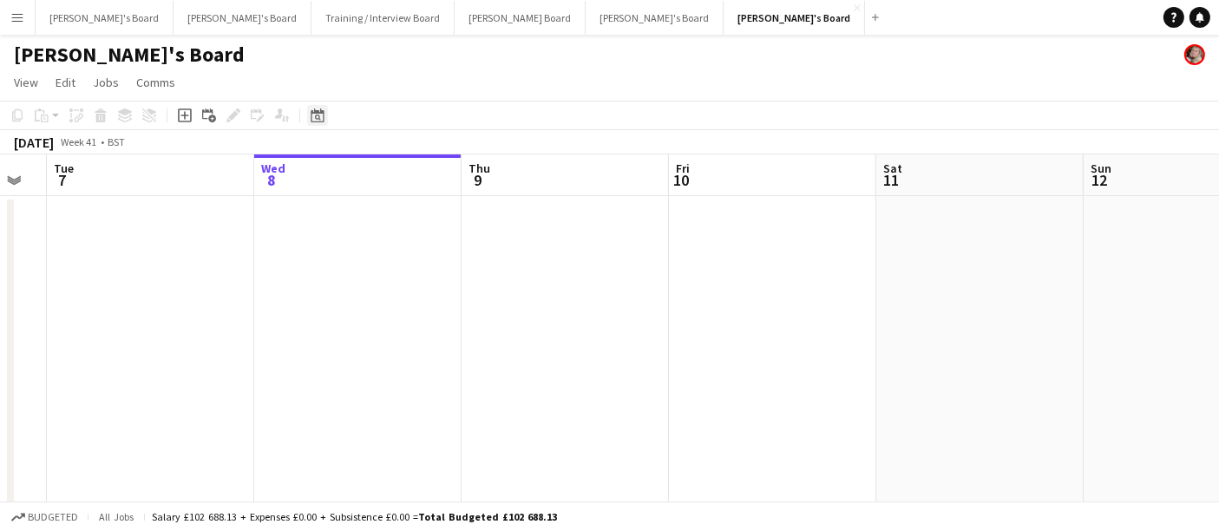
click at [313, 111] on icon at bounding box center [317, 115] width 13 height 14
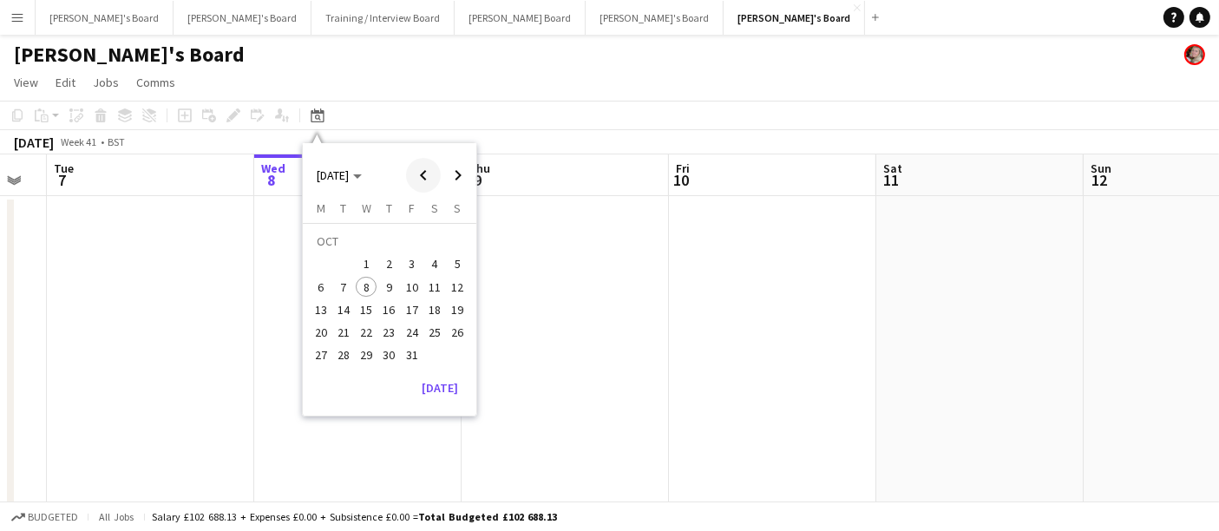
click at [429, 164] on span "Previous month" at bounding box center [423, 175] width 35 height 35
click at [433, 328] on span "27" at bounding box center [434, 332] width 21 height 21
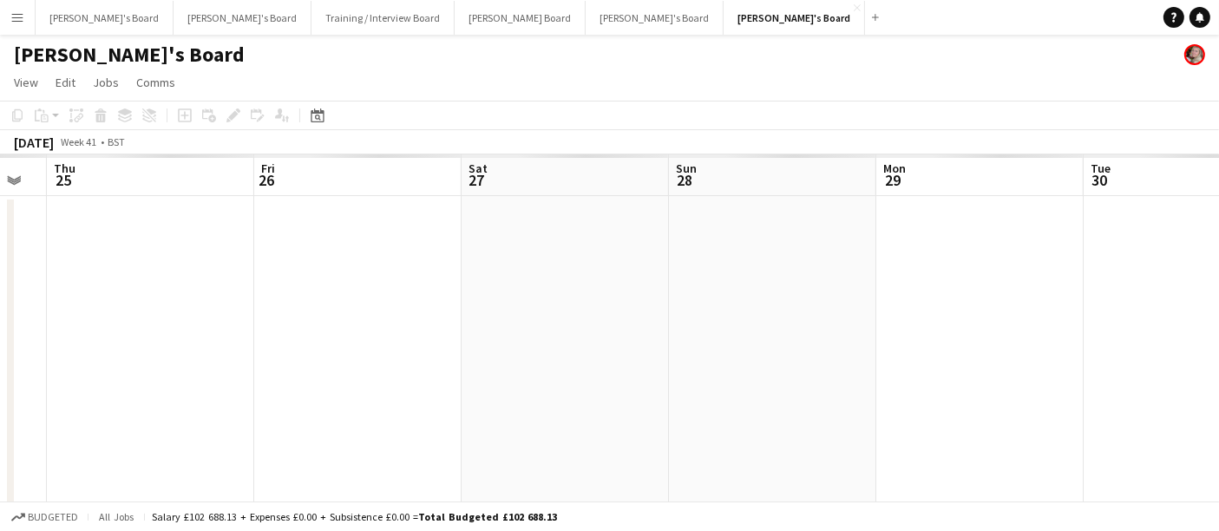
scroll to position [0, 596]
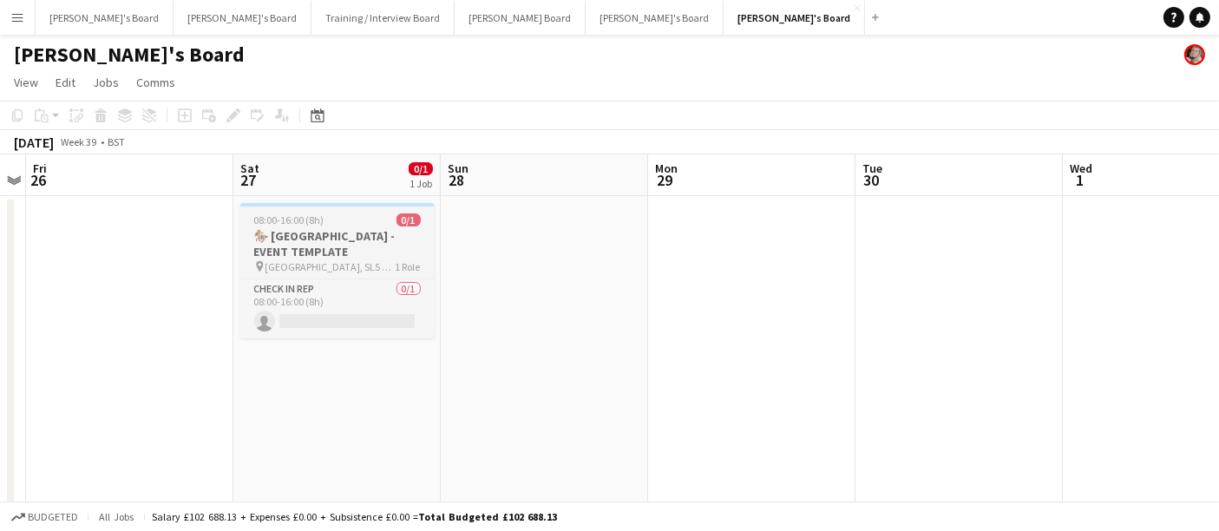
click at [325, 204] on div at bounding box center [337, 204] width 194 height 3
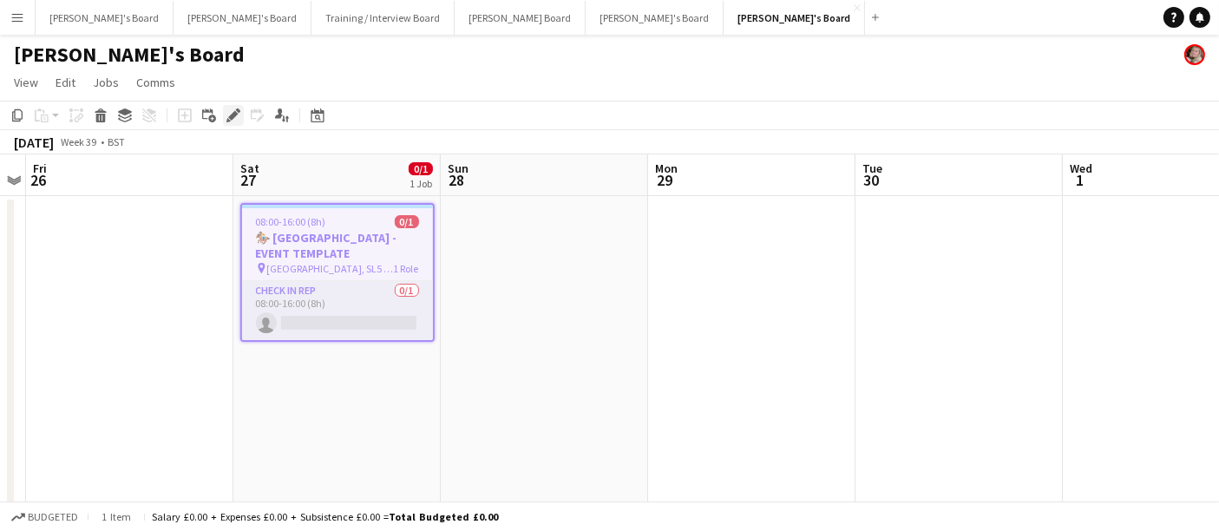
click at [226, 121] on icon at bounding box center [228, 120] width 4 height 4
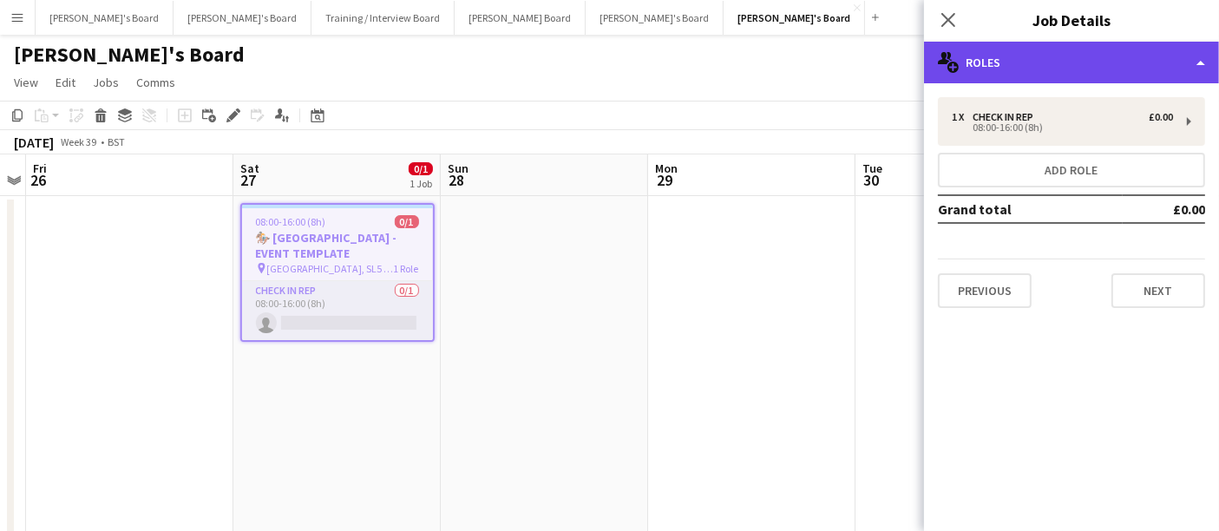
click at [995, 59] on div "multiple-users-add Roles" at bounding box center [1071, 63] width 295 height 42
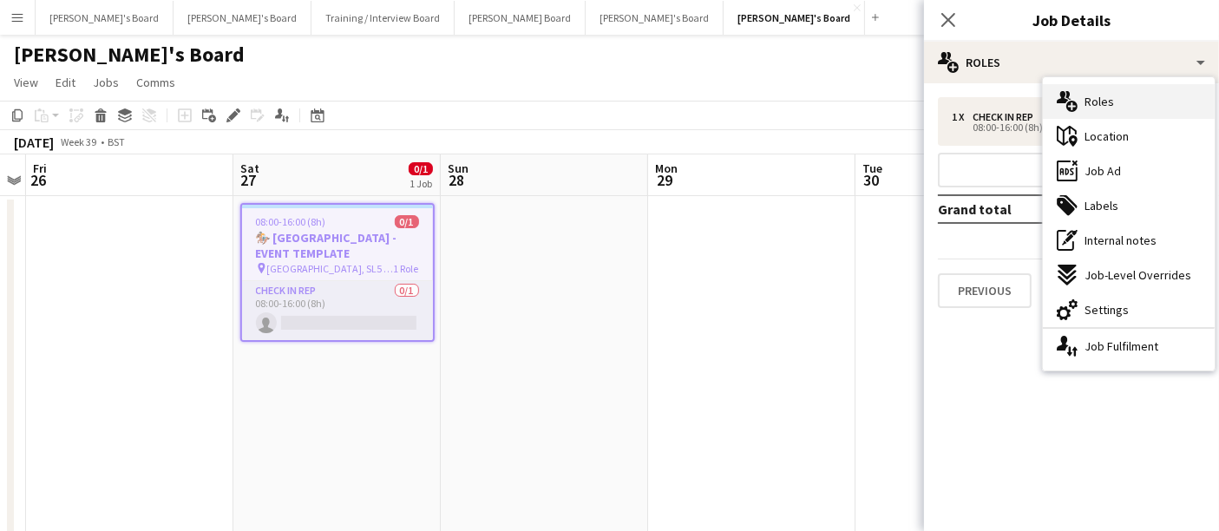
click at [1108, 114] on div "multiple-users-add Roles" at bounding box center [1129, 101] width 172 height 35
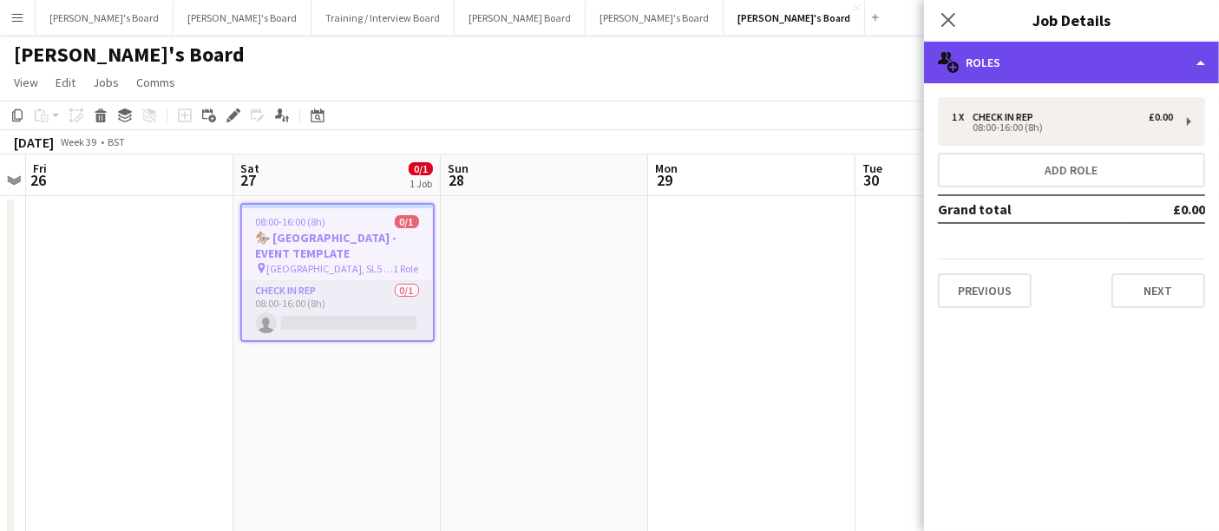
click at [1048, 58] on div "multiple-users-add Roles" at bounding box center [1071, 63] width 295 height 42
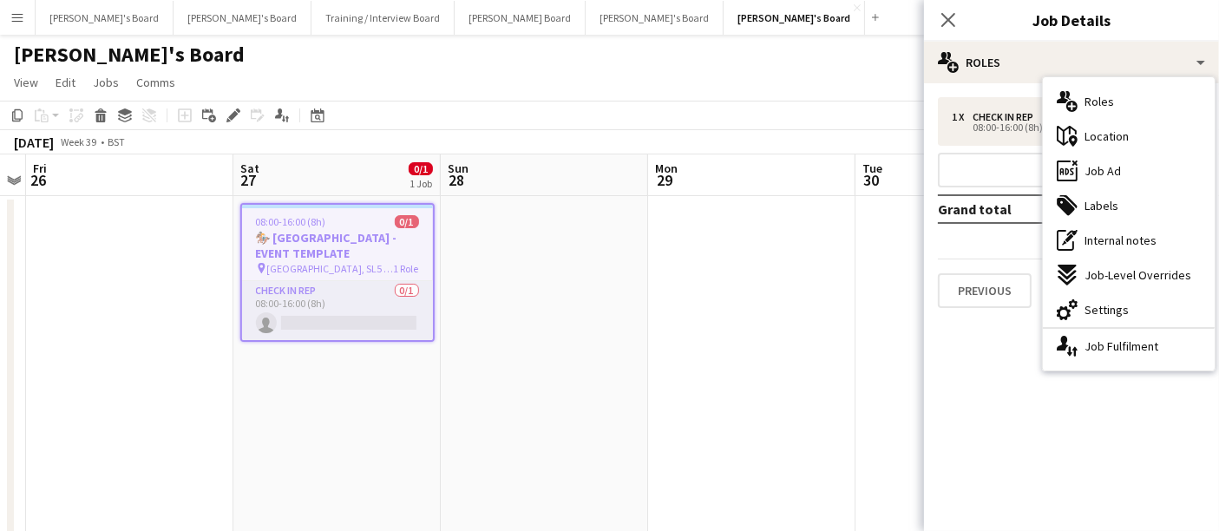
click at [1110, 169] on div "ads-window Job Ad" at bounding box center [1129, 171] width 172 height 35
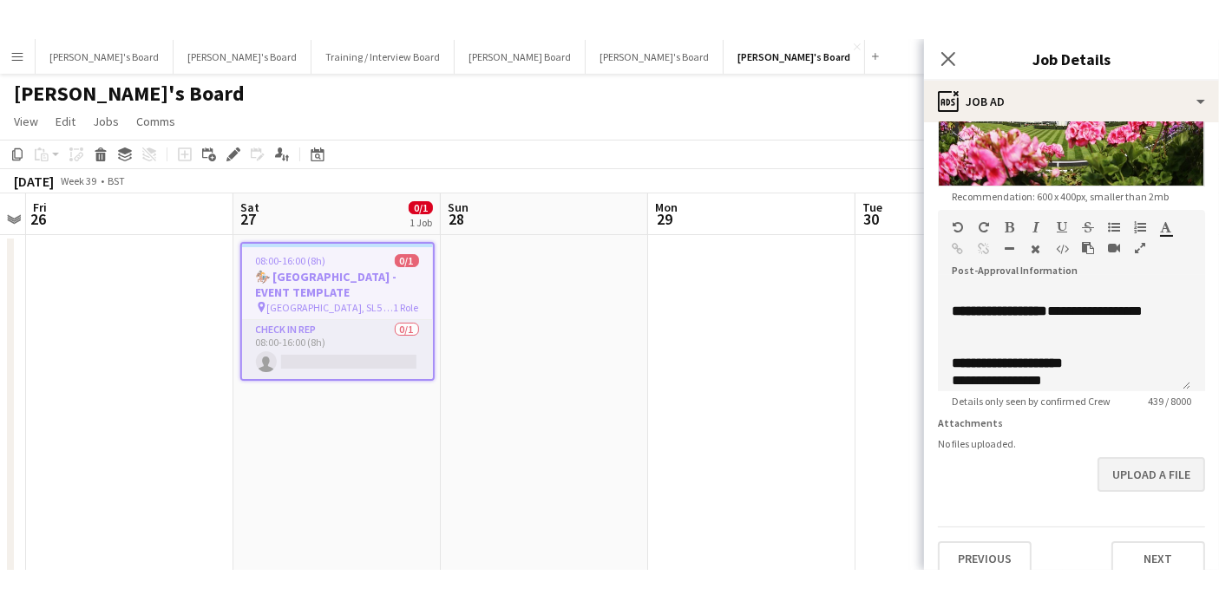
scroll to position [443, 0]
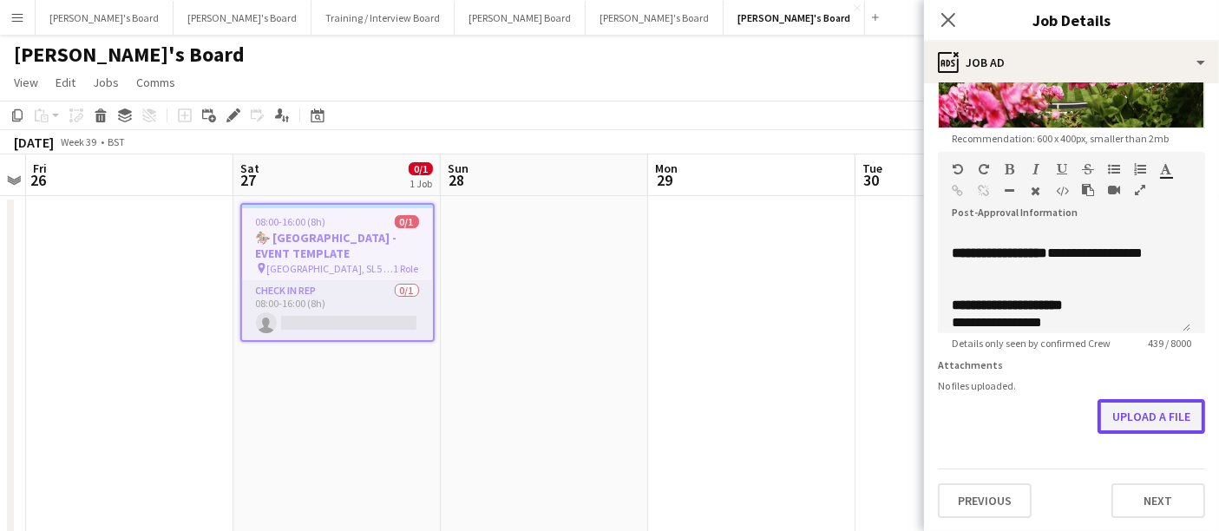
click at [1110, 412] on button "Upload a file" at bounding box center [1152, 416] width 108 height 35
